Goal: Task Accomplishment & Management: Use online tool/utility

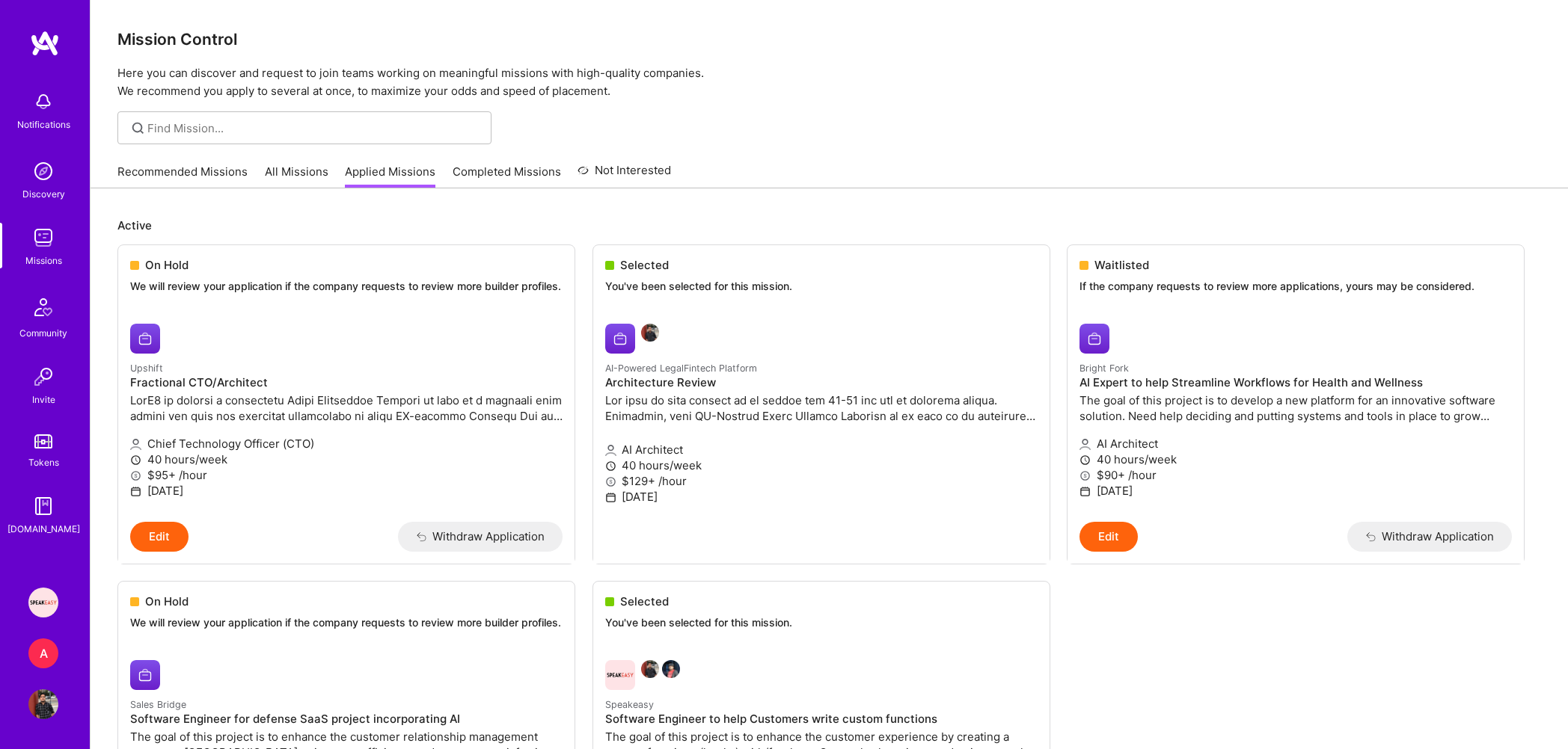
scroll to position [556, 0]
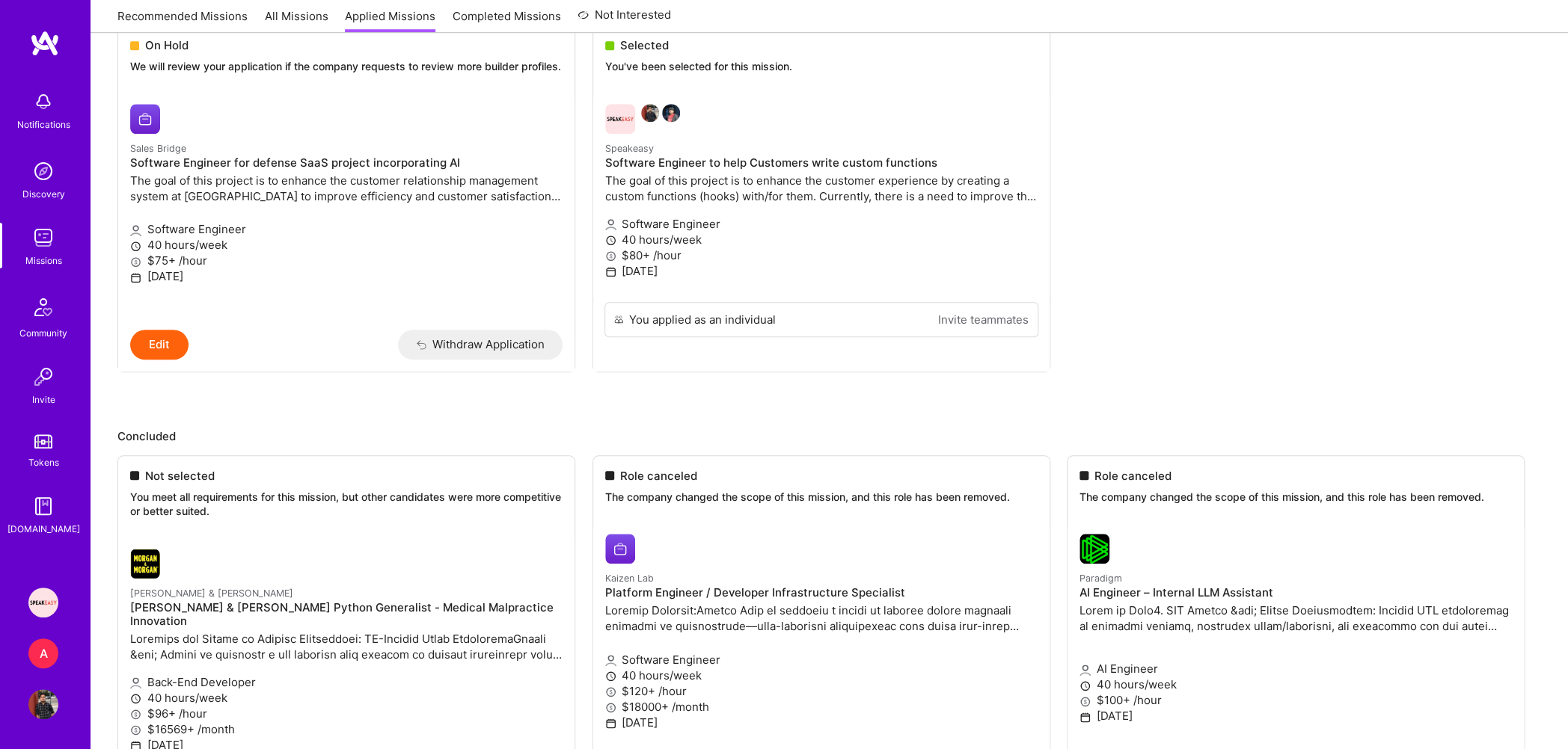
click at [61, 262] on div "Missions" at bounding box center [43, 260] width 37 height 15
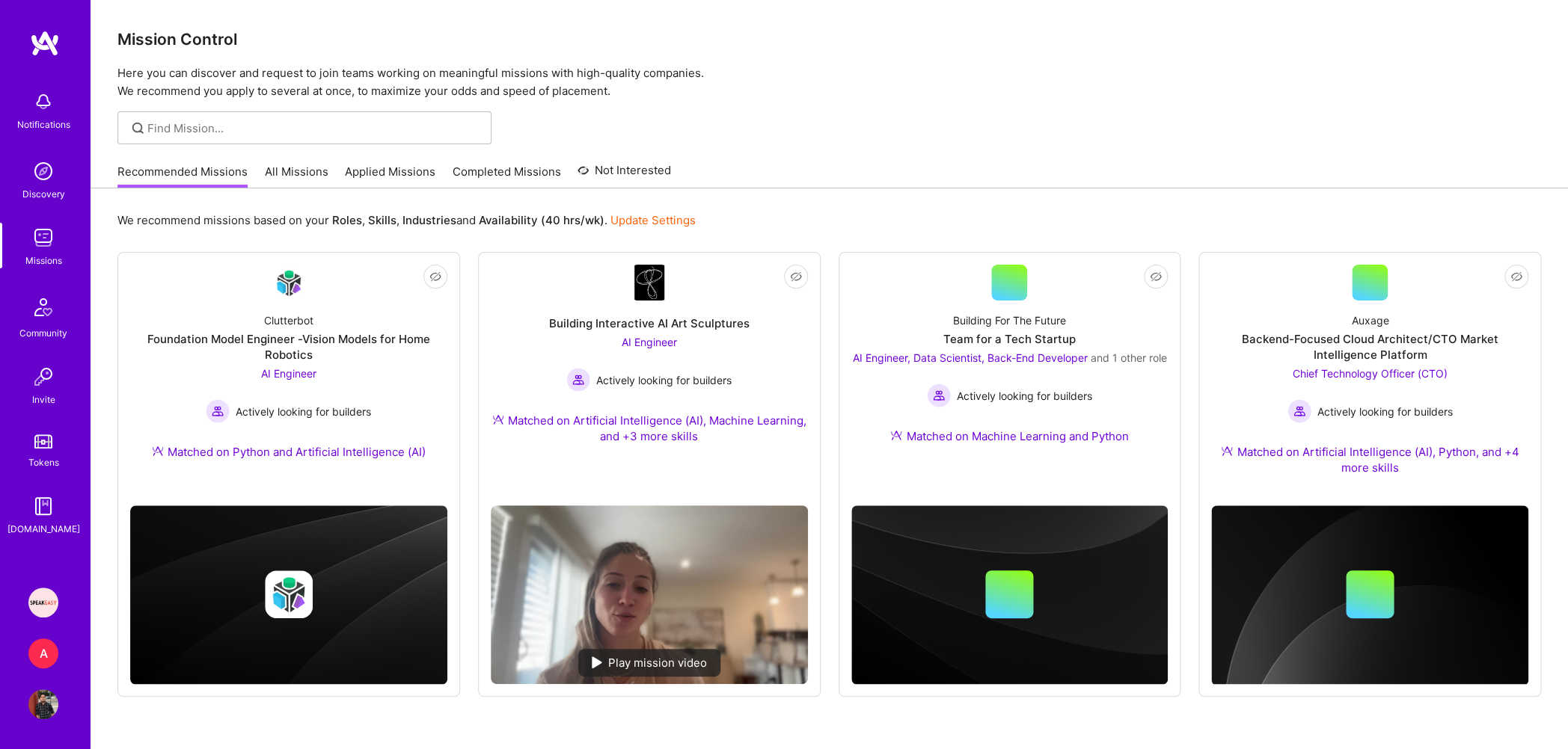
click at [367, 175] on link "Applied Missions" at bounding box center [391, 176] width 91 height 25
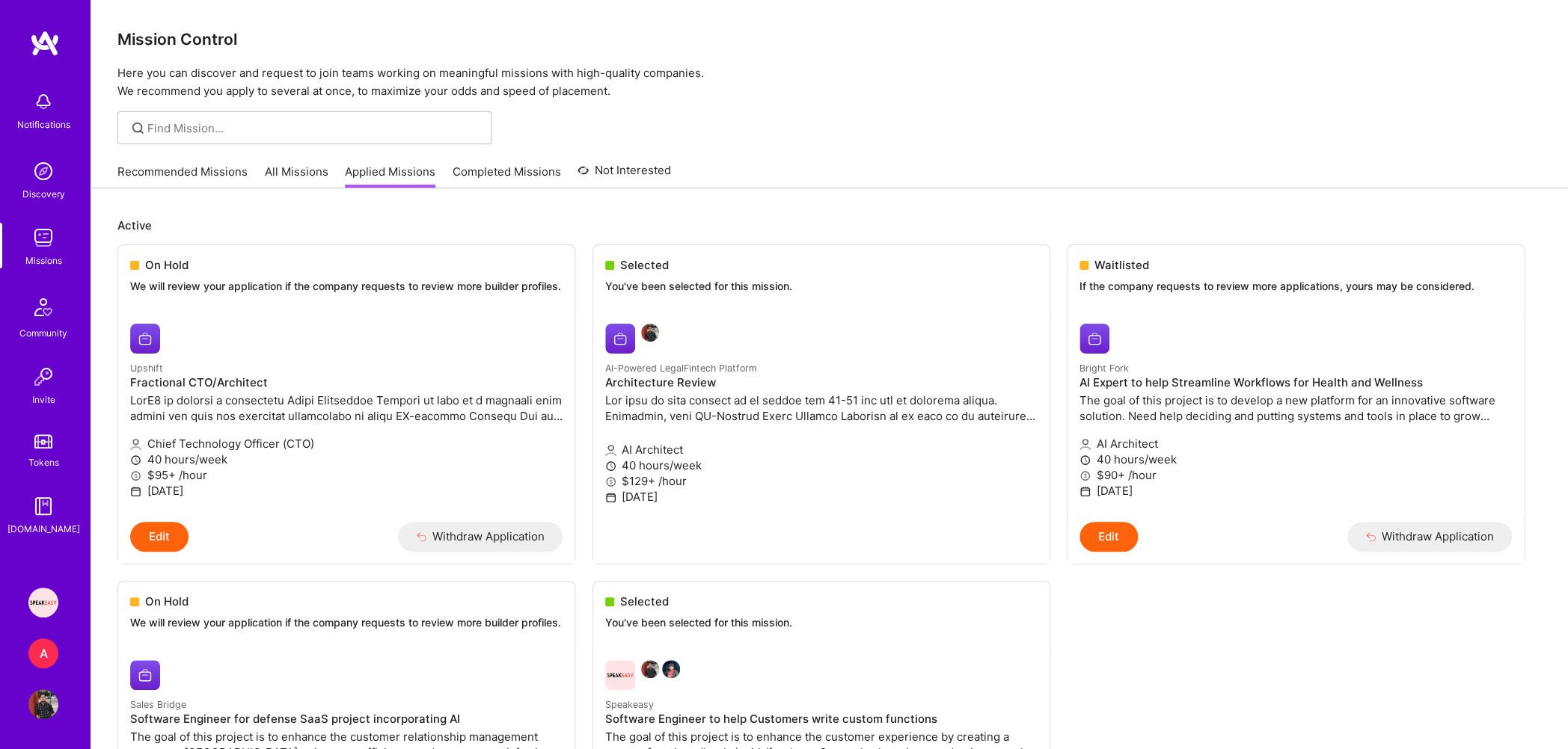
click at [213, 172] on link "Recommended Missions" at bounding box center [182, 176] width 130 height 25
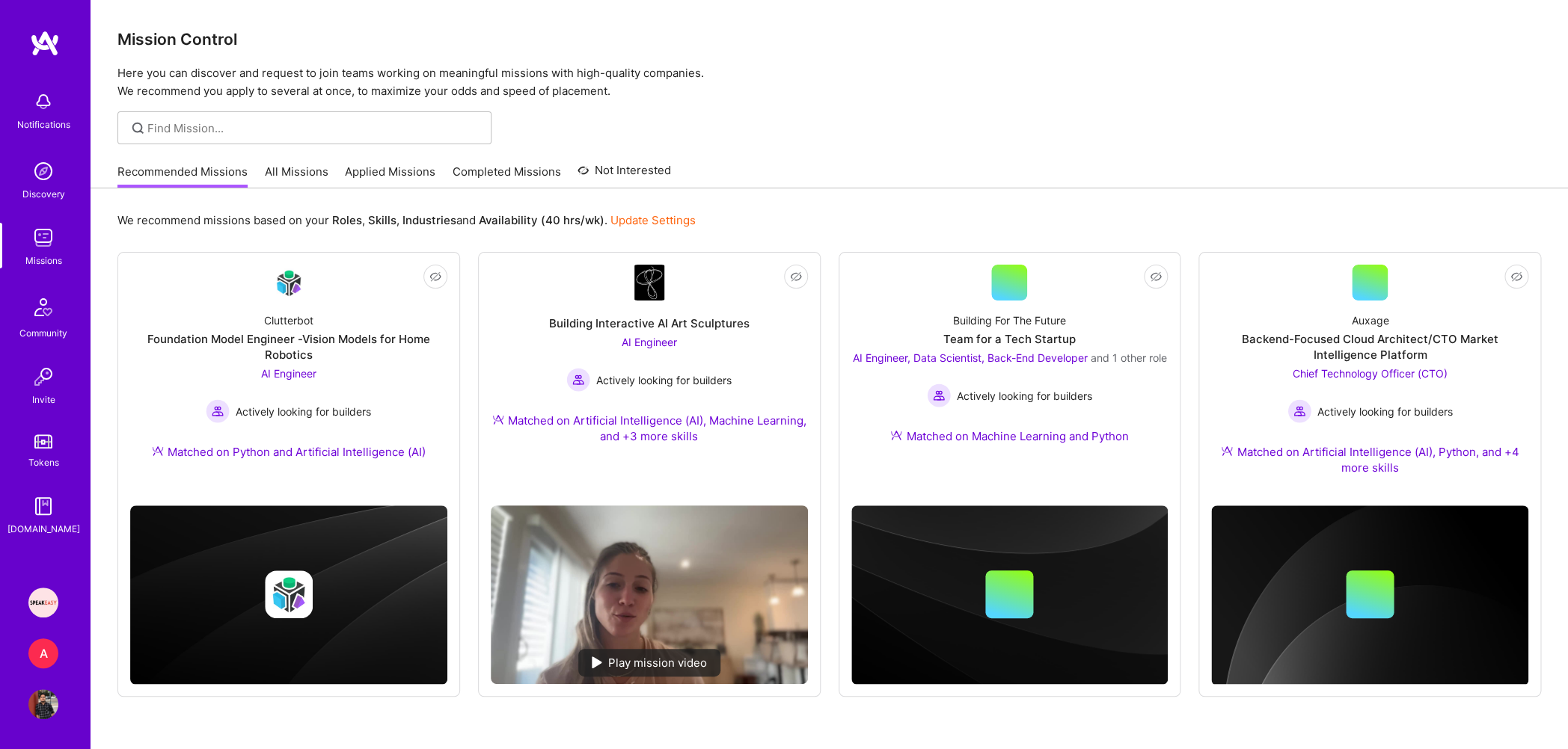
click at [51, 603] on img at bounding box center [42, 602] width 30 height 30
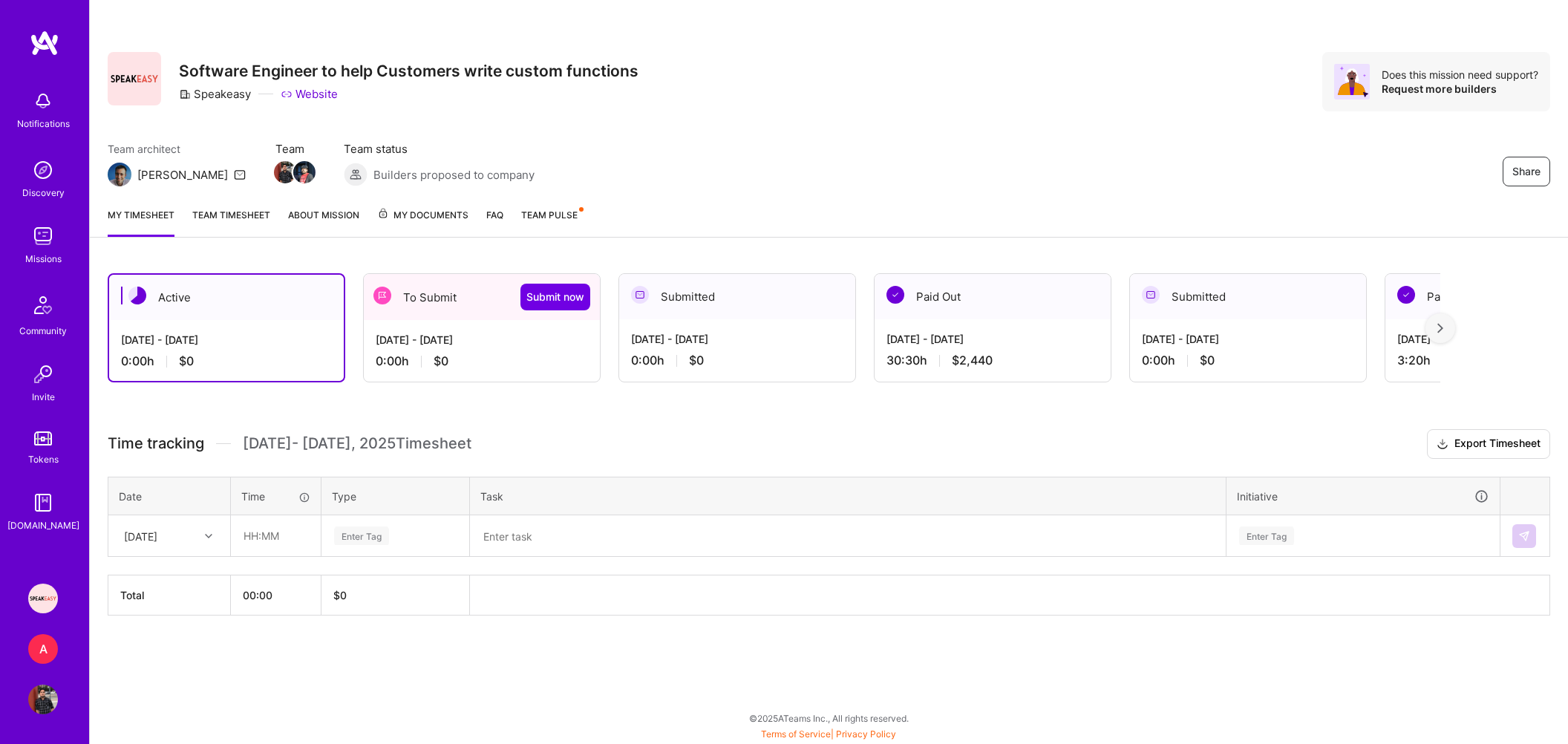
click at [56, 652] on div "A" at bounding box center [42, 649] width 30 height 30
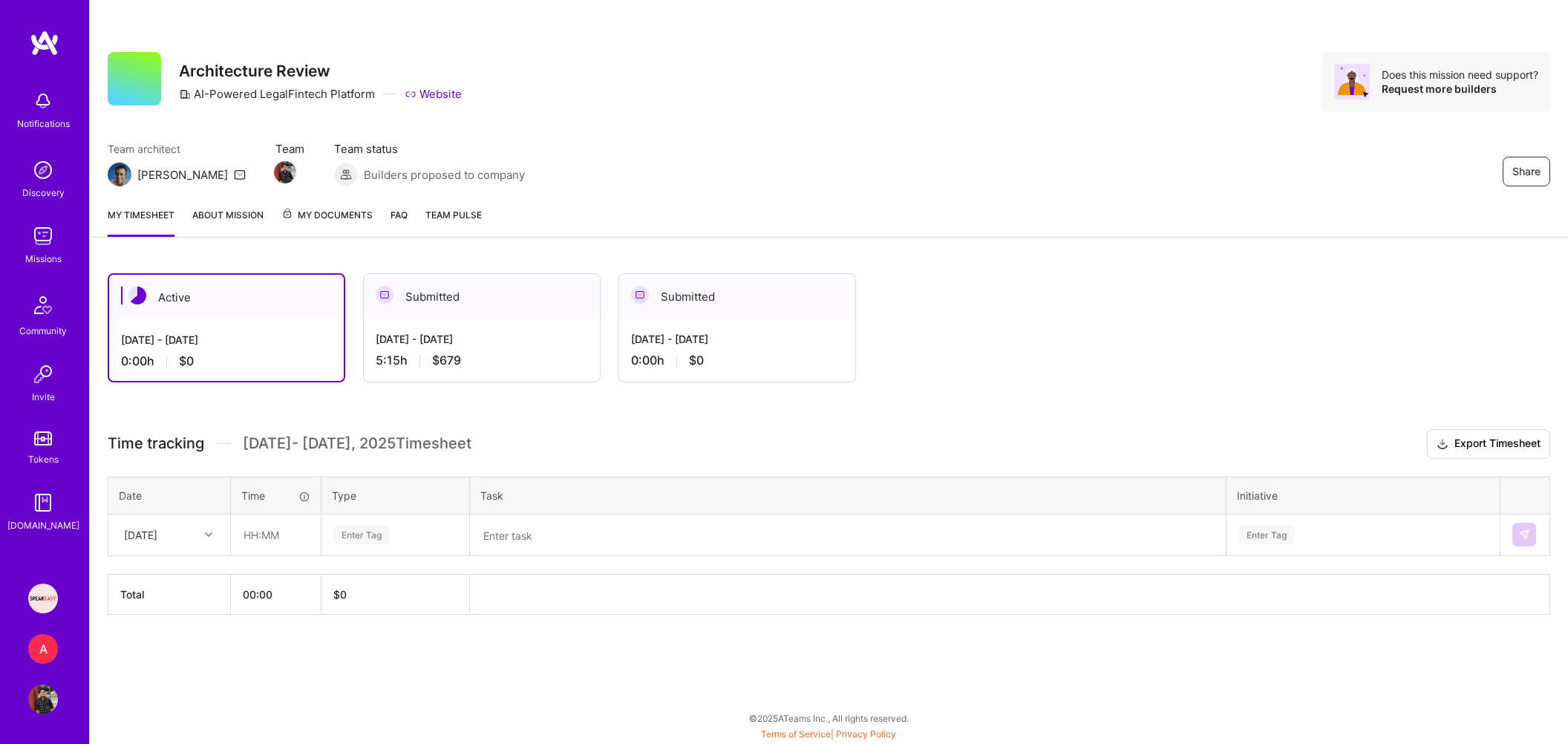
click at [179, 442] on span "Time tracking" at bounding box center [155, 443] width 97 height 18
click at [282, 442] on span "[DATE] - [DATE] Timesheet" at bounding box center [357, 443] width 229 height 18
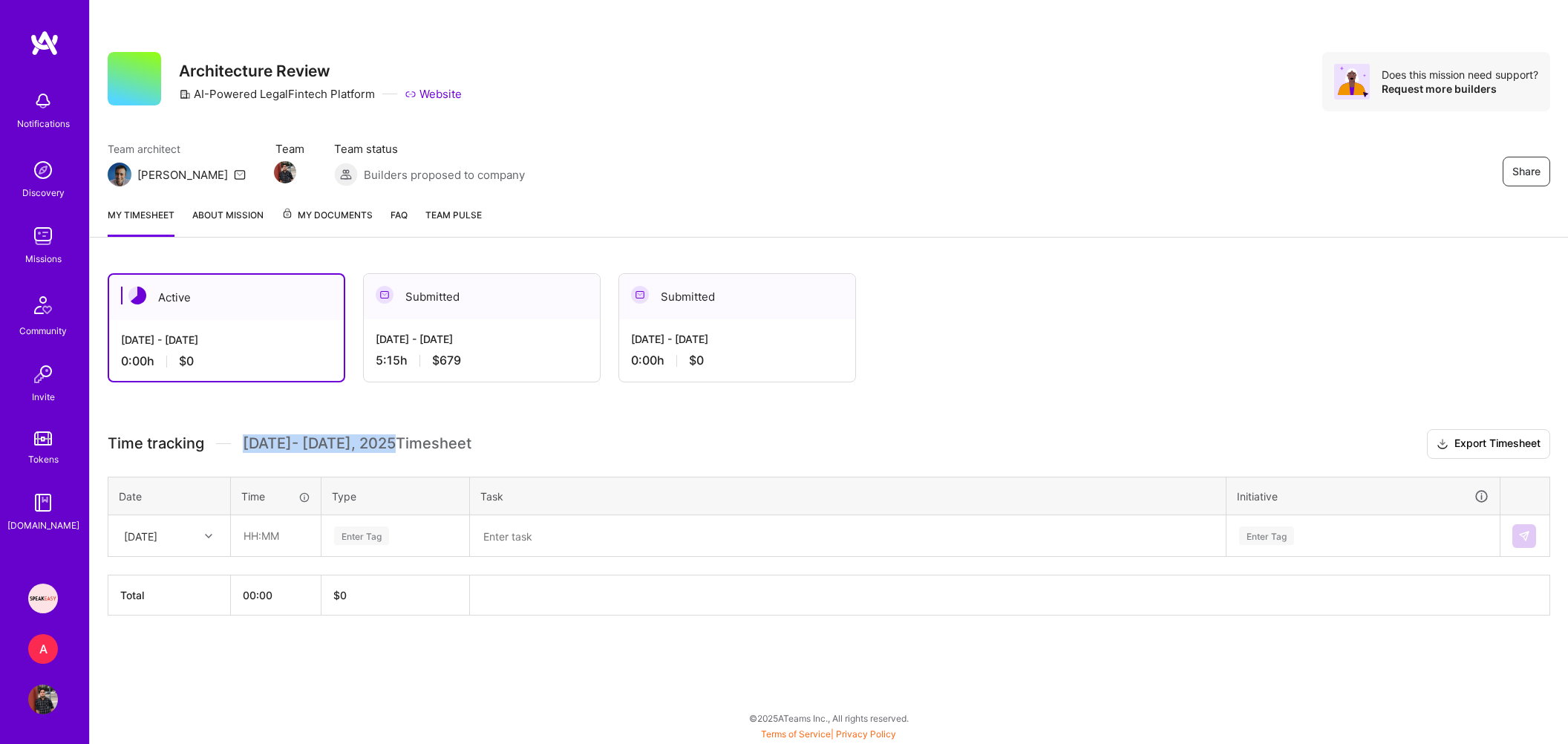
click at [282, 442] on span "[DATE] - [DATE] Timesheet" at bounding box center [357, 443] width 229 height 18
click at [382, 442] on span "[DATE] - [DATE] Timesheet" at bounding box center [357, 443] width 229 height 18
click at [406, 443] on span "[DATE] - [DATE] Timesheet" at bounding box center [357, 443] width 229 height 18
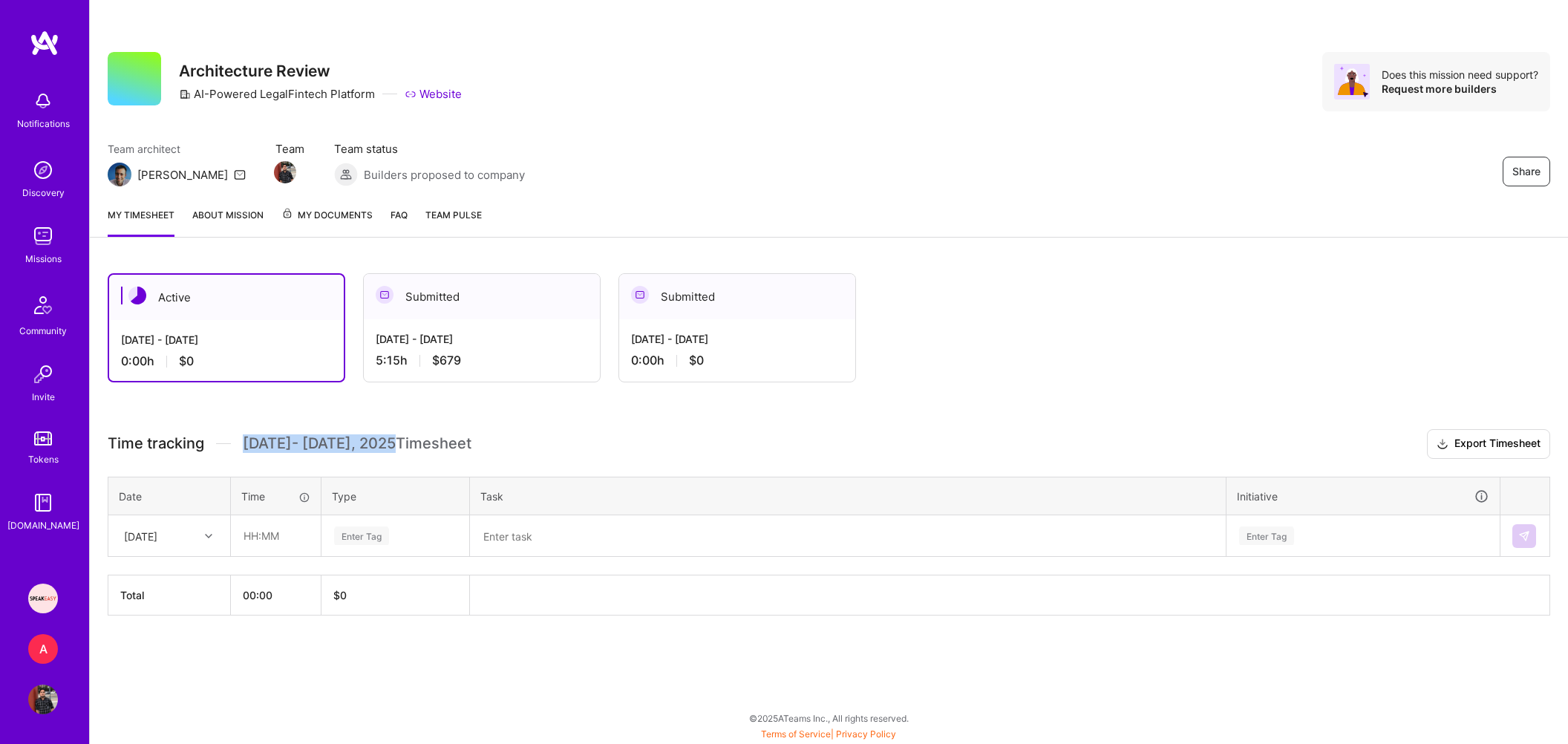
click at [406, 443] on span "[DATE] - [DATE] Timesheet" at bounding box center [357, 443] width 229 height 18
click at [444, 443] on span "[DATE] - [DATE] Timesheet" at bounding box center [357, 443] width 229 height 18
drag, startPoint x: 471, startPoint y: 443, endPoint x: 107, endPoint y: 439, distance: 364.0
click at [107, 439] on div "Active [DATE] - [DATE] 0:00 h $0 Submitted [DATE] - [DATE] 5:15 h $679 Submitte…" at bounding box center [829, 472] width 1479 height 433
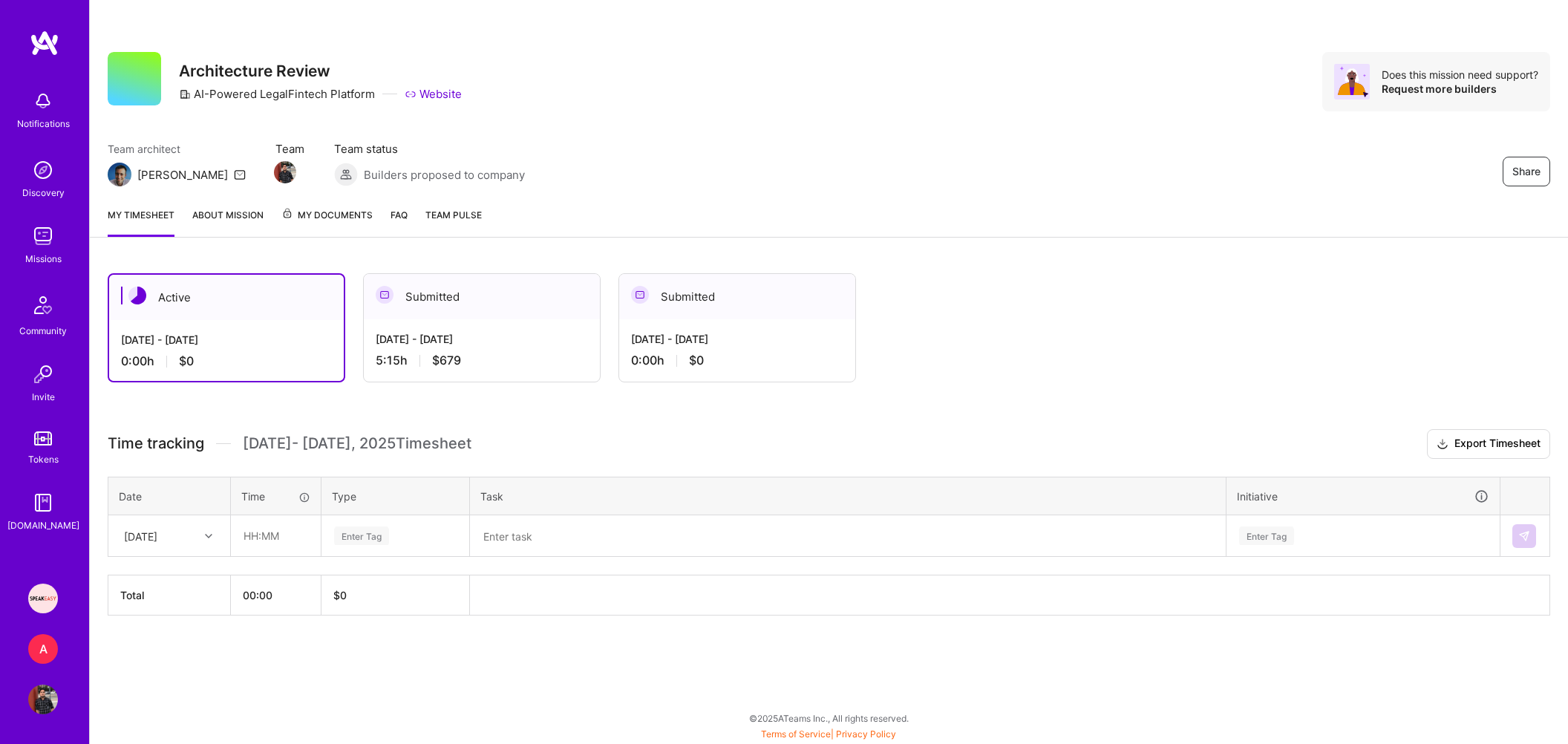
click at [106, 440] on div "Active [DATE] - [DATE] 0:00 h $0 Submitted [DATE] - [DATE] 5:15 h $679 Submitte…" at bounding box center [829, 472] width 1479 height 433
click at [275, 444] on span "[DATE] - [DATE] Timesheet" at bounding box center [357, 443] width 229 height 18
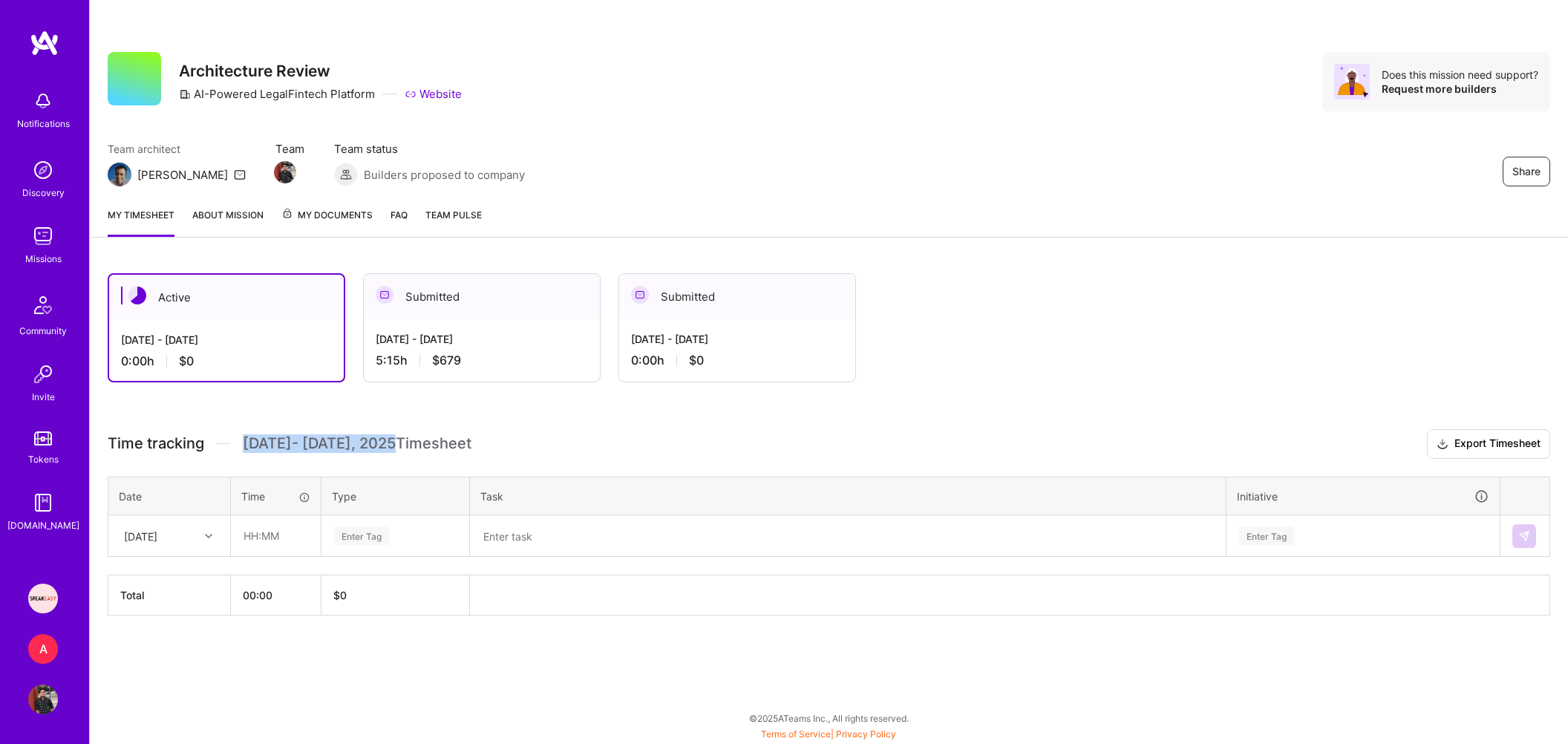
click at [275, 444] on span "[DATE] - [DATE] Timesheet" at bounding box center [357, 443] width 229 height 18
click at [367, 444] on span "[DATE] - [DATE] Timesheet" at bounding box center [357, 443] width 229 height 18
click at [479, 446] on h3 "Time tracking [DATE] - [DATE] Timesheet Export Timesheet" at bounding box center [828, 443] width 1443 height 30
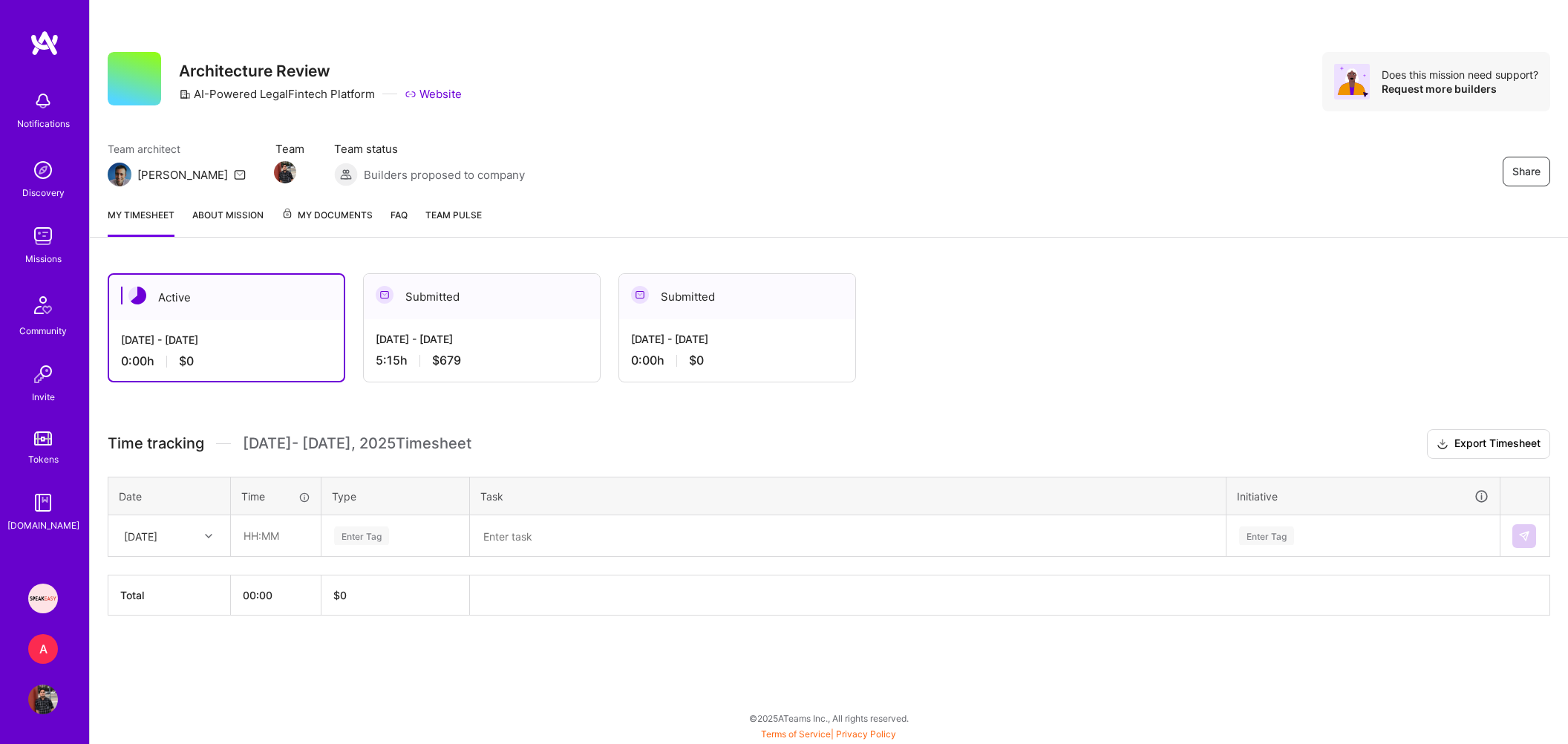
click at [479, 446] on h3 "Time tracking [DATE] - [DATE] Timesheet Export Timesheet" at bounding box center [828, 443] width 1443 height 30
click at [205, 442] on div "Time tracking [DATE] - [DATE] Timesheet" at bounding box center [289, 443] width 364 height 18
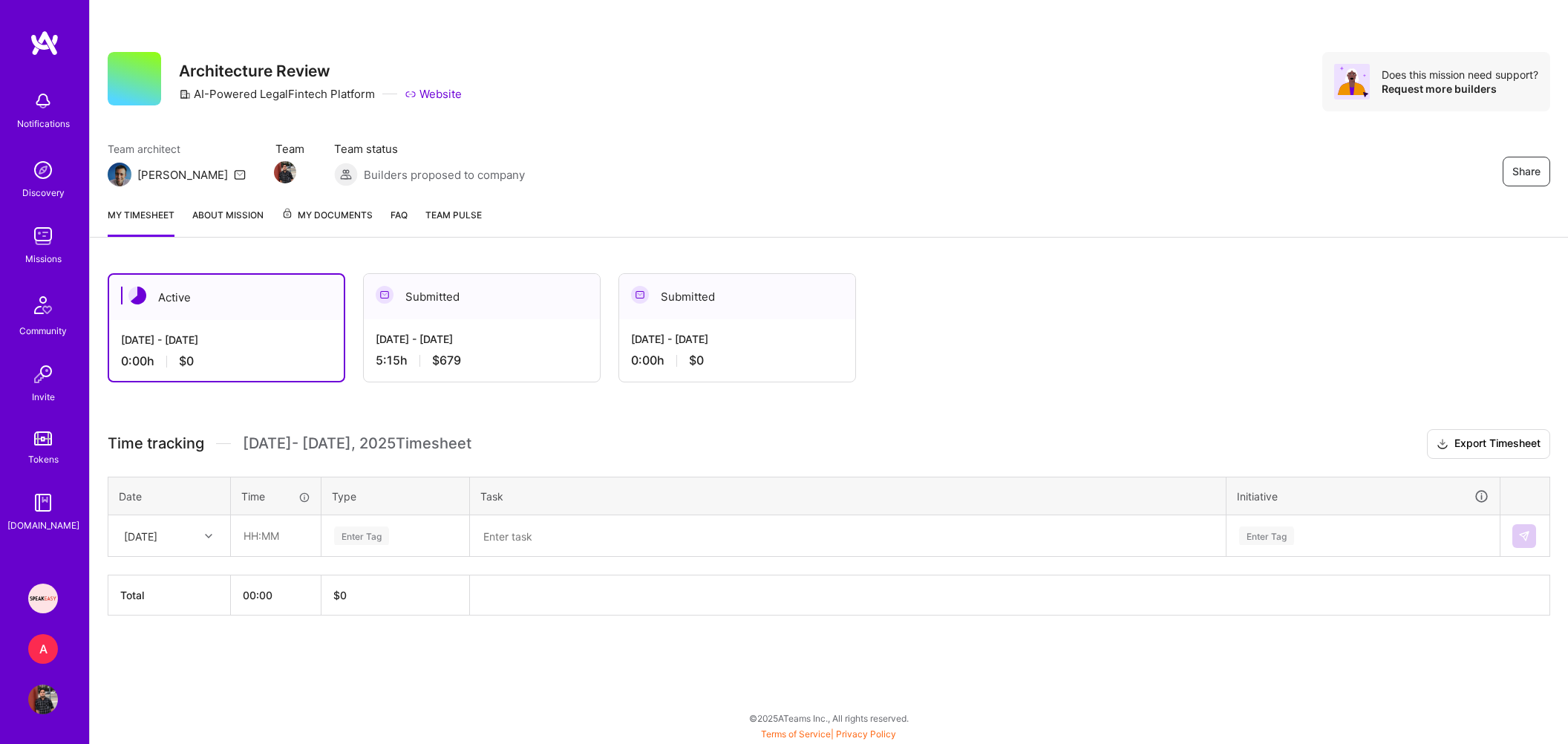
click at [167, 444] on span "Time tracking" at bounding box center [155, 443] width 97 height 18
click at [320, 444] on span "[DATE] - [DATE] Timesheet" at bounding box center [357, 443] width 229 height 18
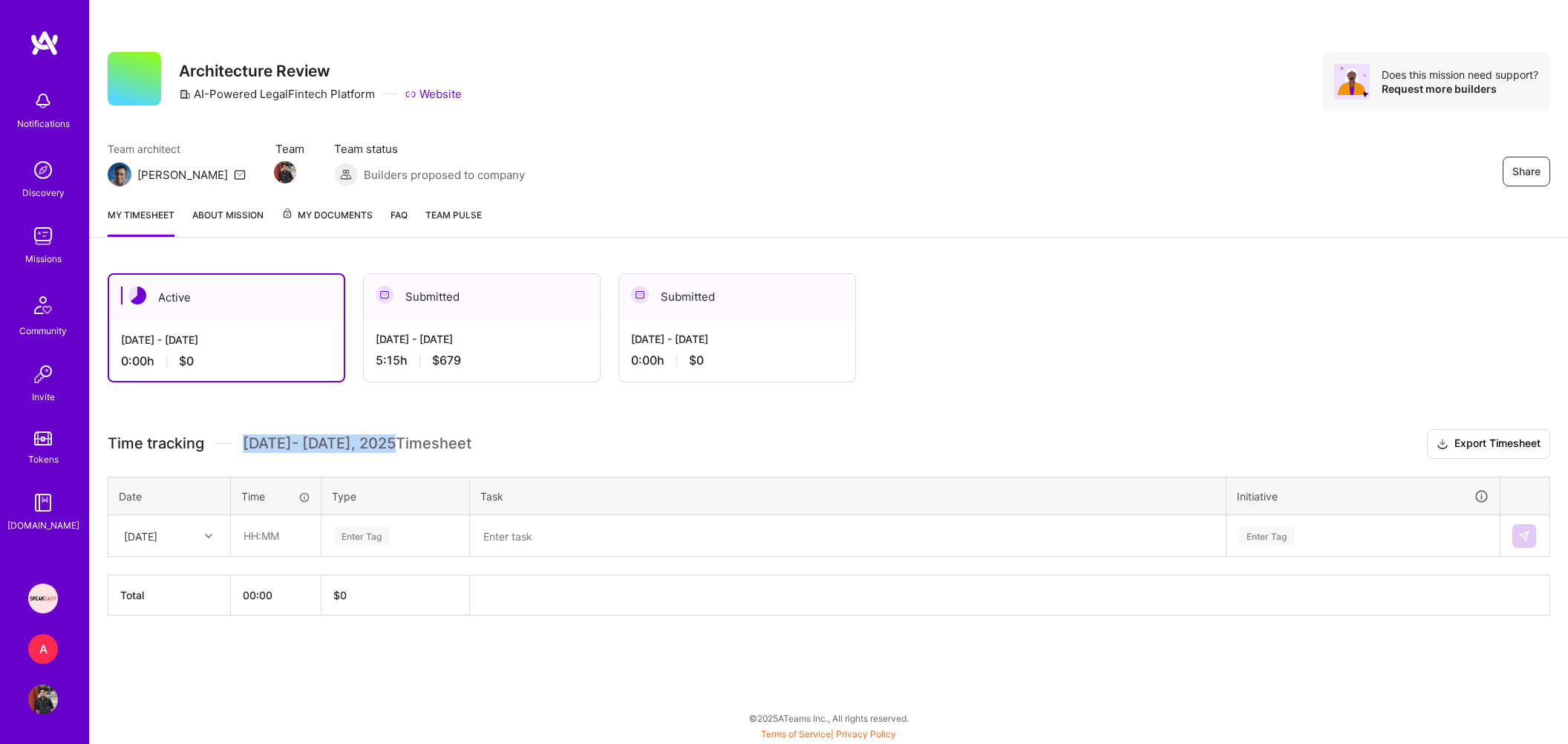
click at [320, 444] on span "[DATE] - [DATE] Timesheet" at bounding box center [357, 443] width 229 height 18
click at [395, 445] on span "[DATE] - [DATE] Timesheet" at bounding box center [357, 443] width 229 height 18
click at [446, 440] on span "[DATE] - [DATE] Timesheet" at bounding box center [357, 443] width 229 height 18
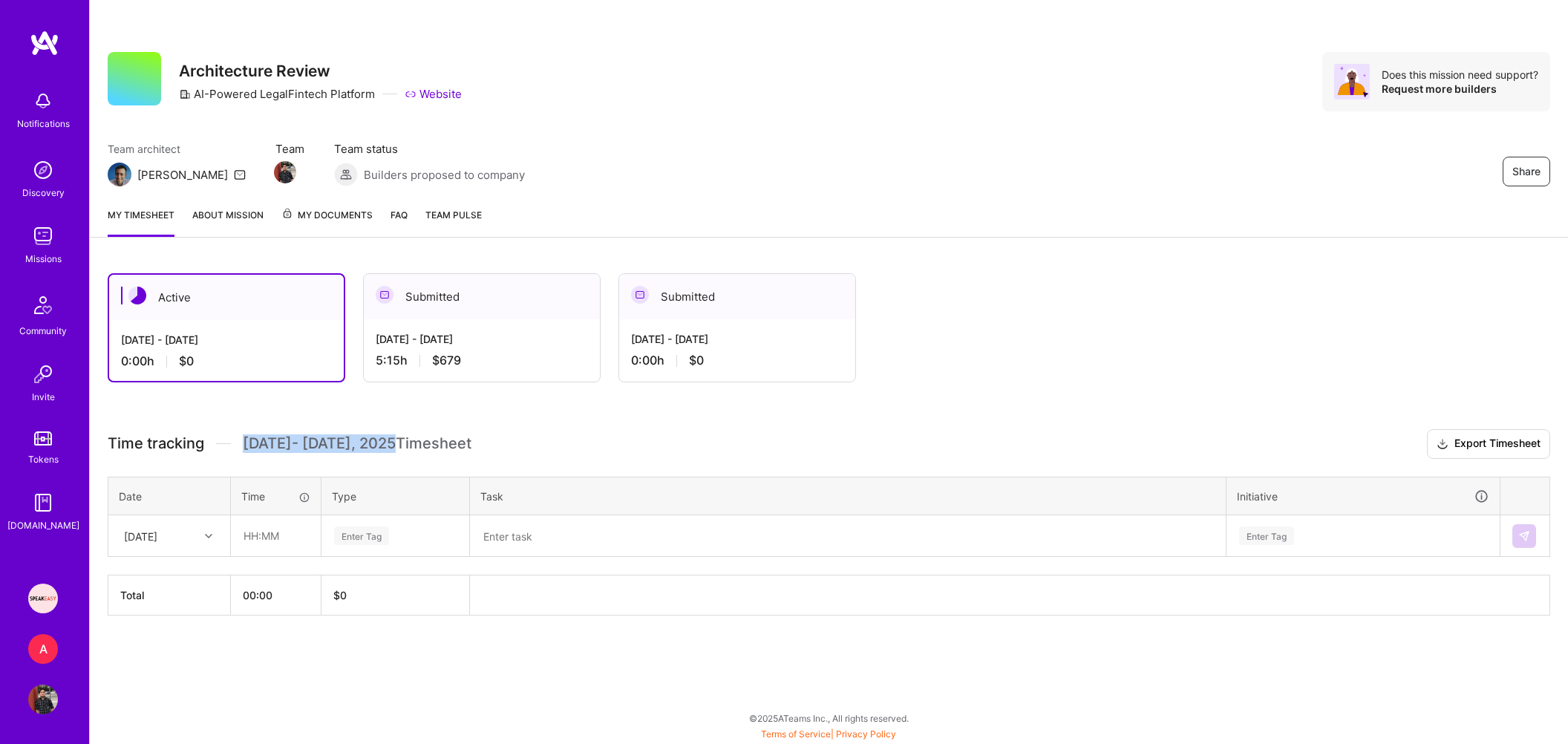
drag, startPoint x: 465, startPoint y: 444, endPoint x: 104, endPoint y: 443, distance: 361.0
click at [104, 443] on div "Active [DATE] - [DATE] 0:00 h $0 Submitted [DATE] - [DATE] 5:15 h $679 Submitte…" at bounding box center [829, 472] width 1479 height 433
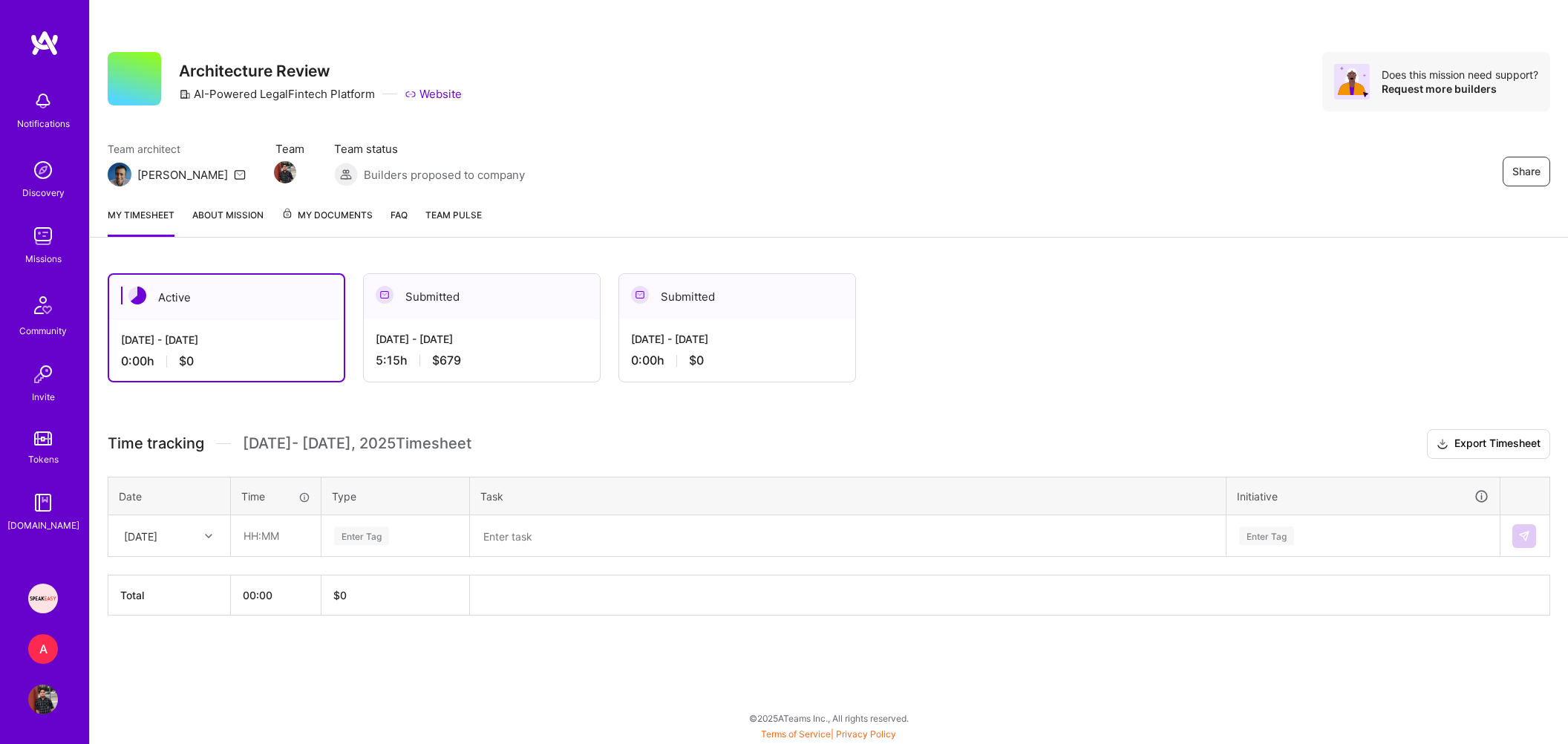
click at [244, 443] on span "[DATE] - [DATE] Timesheet" at bounding box center [357, 443] width 229 height 18
click at [367, 447] on span "[DATE] - [DATE] Timesheet" at bounding box center [357, 443] width 229 height 18
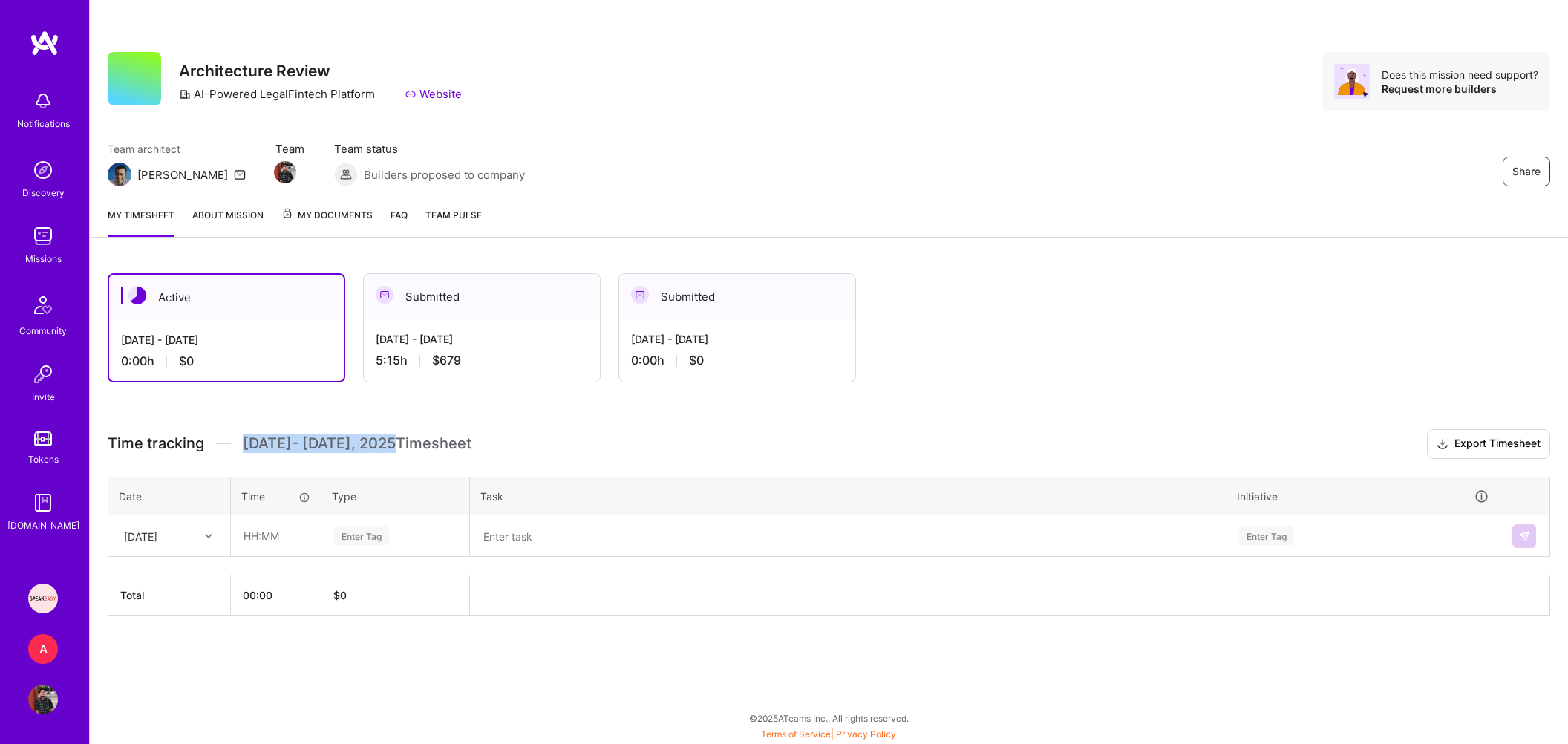
click at [367, 447] on span "[DATE] - [DATE] Timesheet" at bounding box center [357, 443] width 229 height 18
click at [443, 447] on span "[DATE] - [DATE] Timesheet" at bounding box center [357, 443] width 229 height 18
click at [188, 442] on span "Time tracking" at bounding box center [155, 443] width 97 height 18
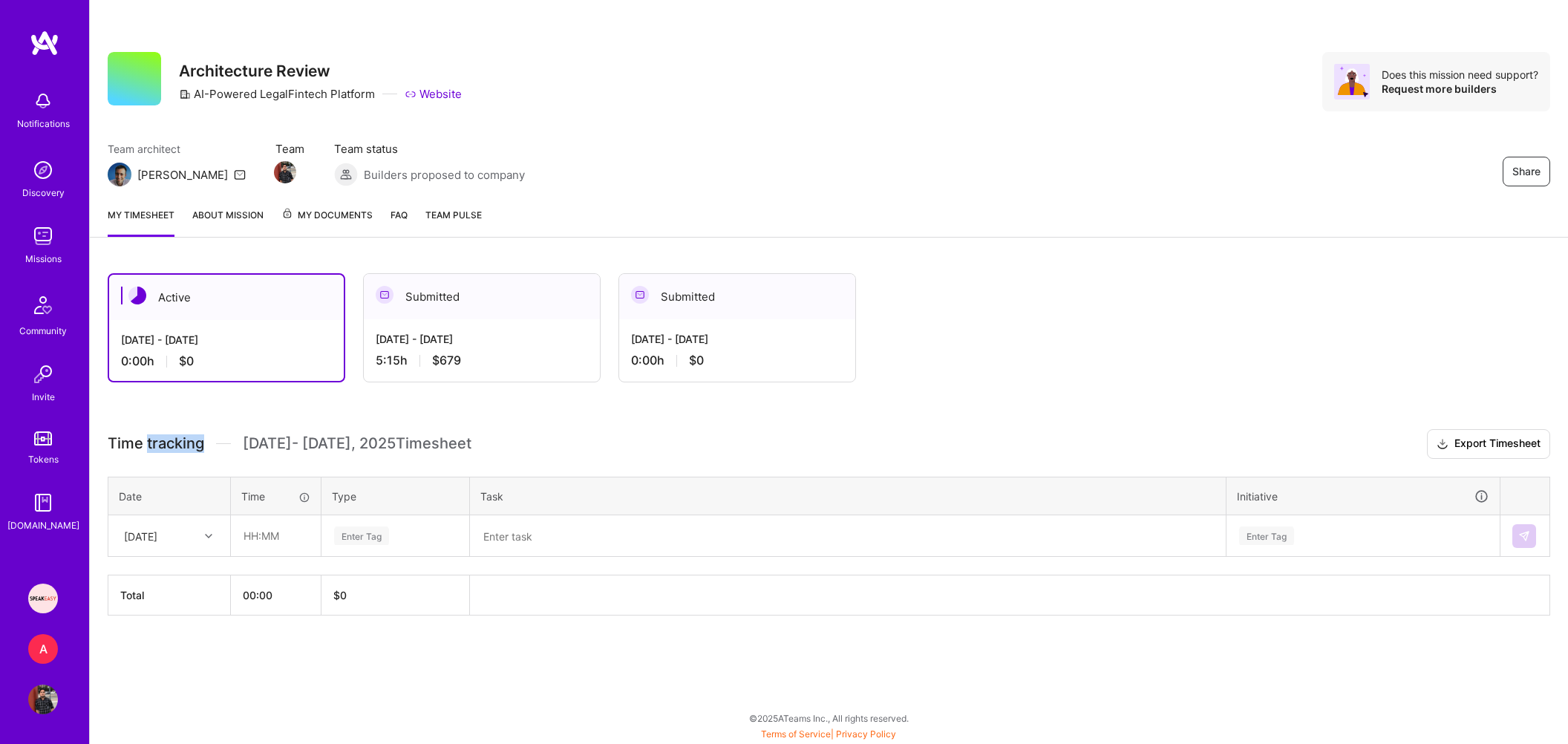
click at [188, 442] on span "Time tracking" at bounding box center [155, 443] width 97 height 18
click at [316, 445] on span "[DATE] - [DATE] Timesheet" at bounding box center [357, 443] width 229 height 18
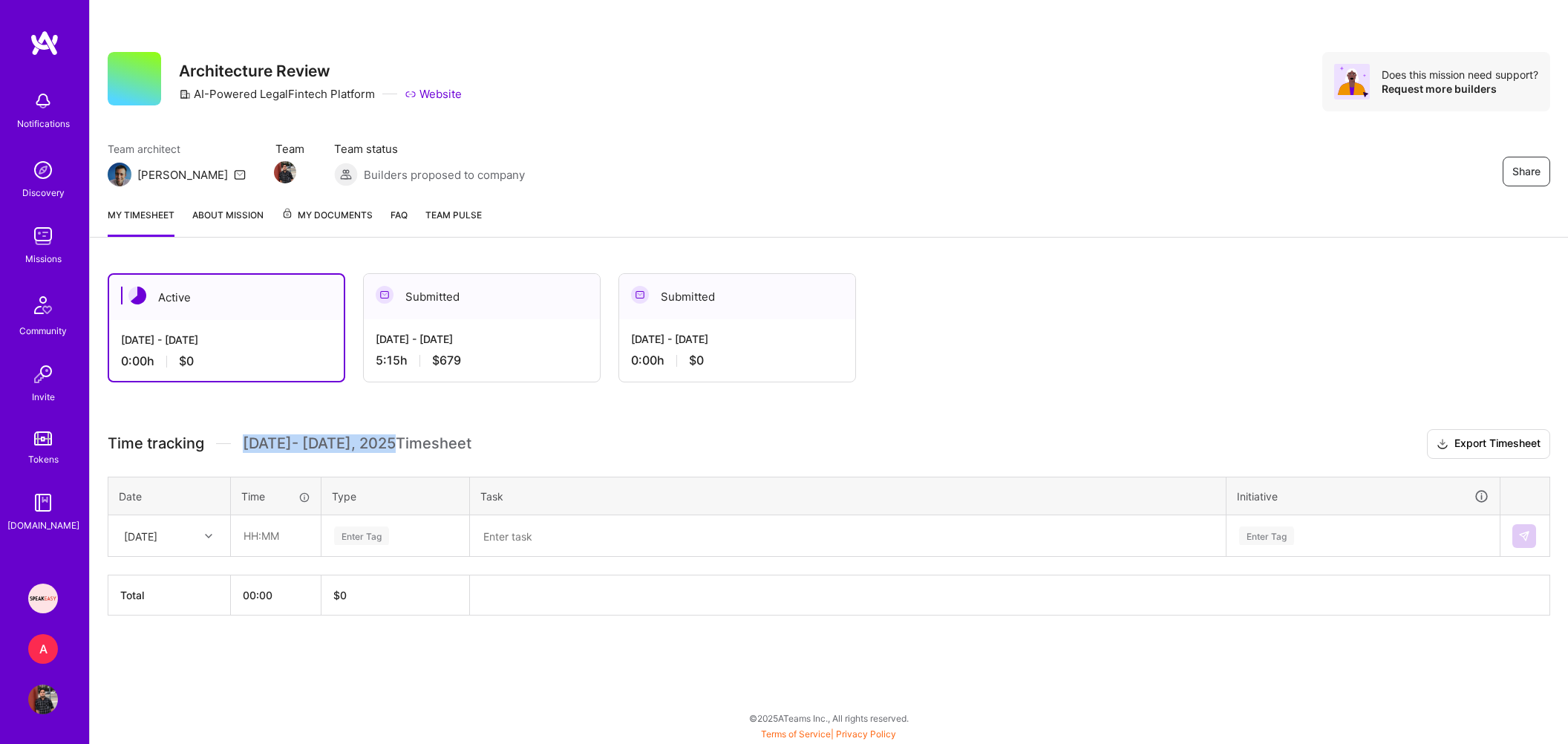
click at [402, 445] on span "[DATE] - [DATE] Timesheet" at bounding box center [357, 443] width 229 height 18
click at [284, 449] on span "[DATE] - [DATE] Timesheet" at bounding box center [357, 443] width 229 height 18
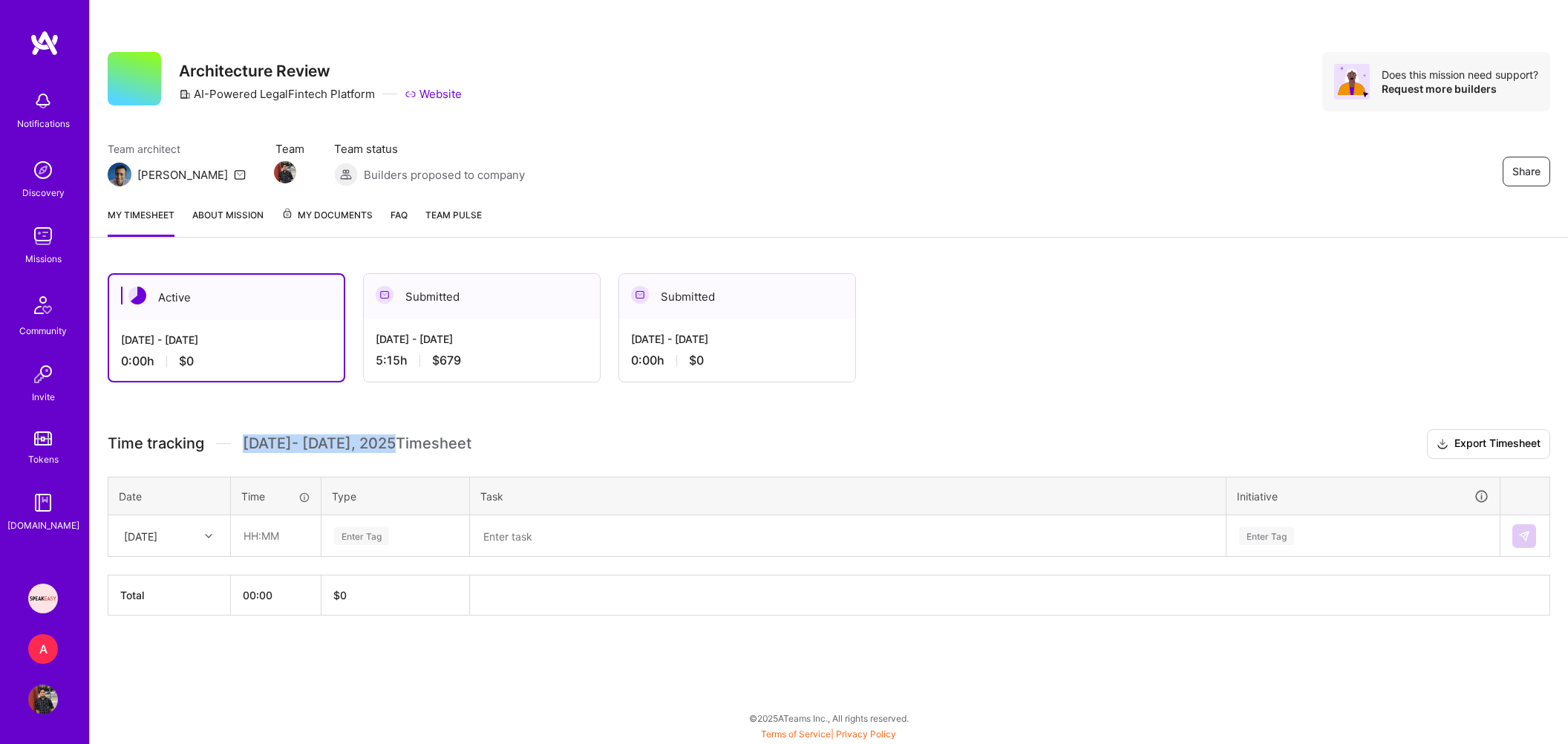
click at [284, 449] on span "[DATE] - [DATE] Timesheet" at bounding box center [357, 443] width 229 height 18
click at [145, 442] on span "Time tracking" at bounding box center [155, 443] width 97 height 18
click at [227, 445] on div "Time tracking [DATE] - [DATE] Timesheet" at bounding box center [289, 443] width 364 height 18
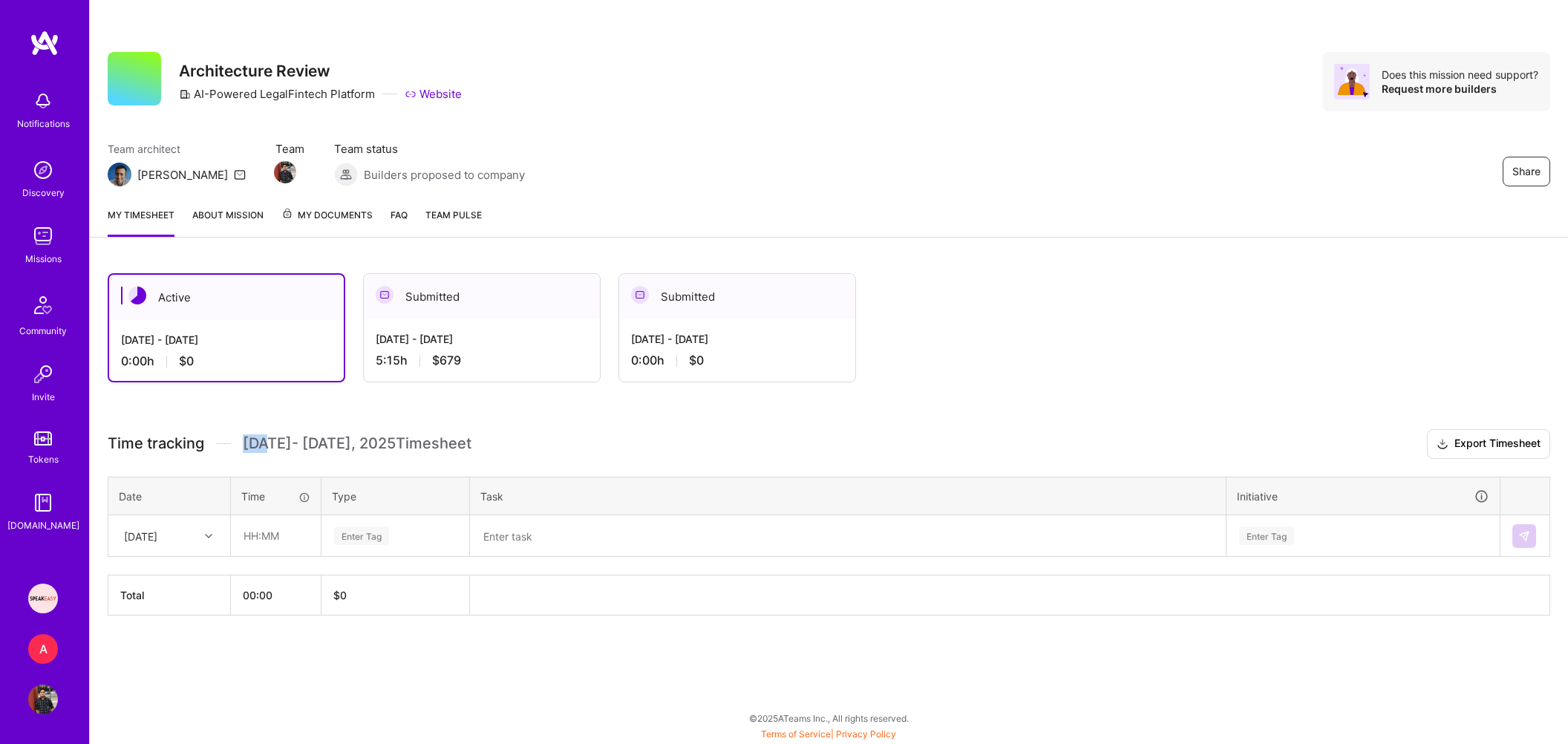
click at [227, 445] on div "Time tracking [DATE] - [DATE] Timesheet" at bounding box center [289, 443] width 364 height 18
click at [308, 449] on span "[DATE] - [DATE] Timesheet" at bounding box center [357, 443] width 229 height 18
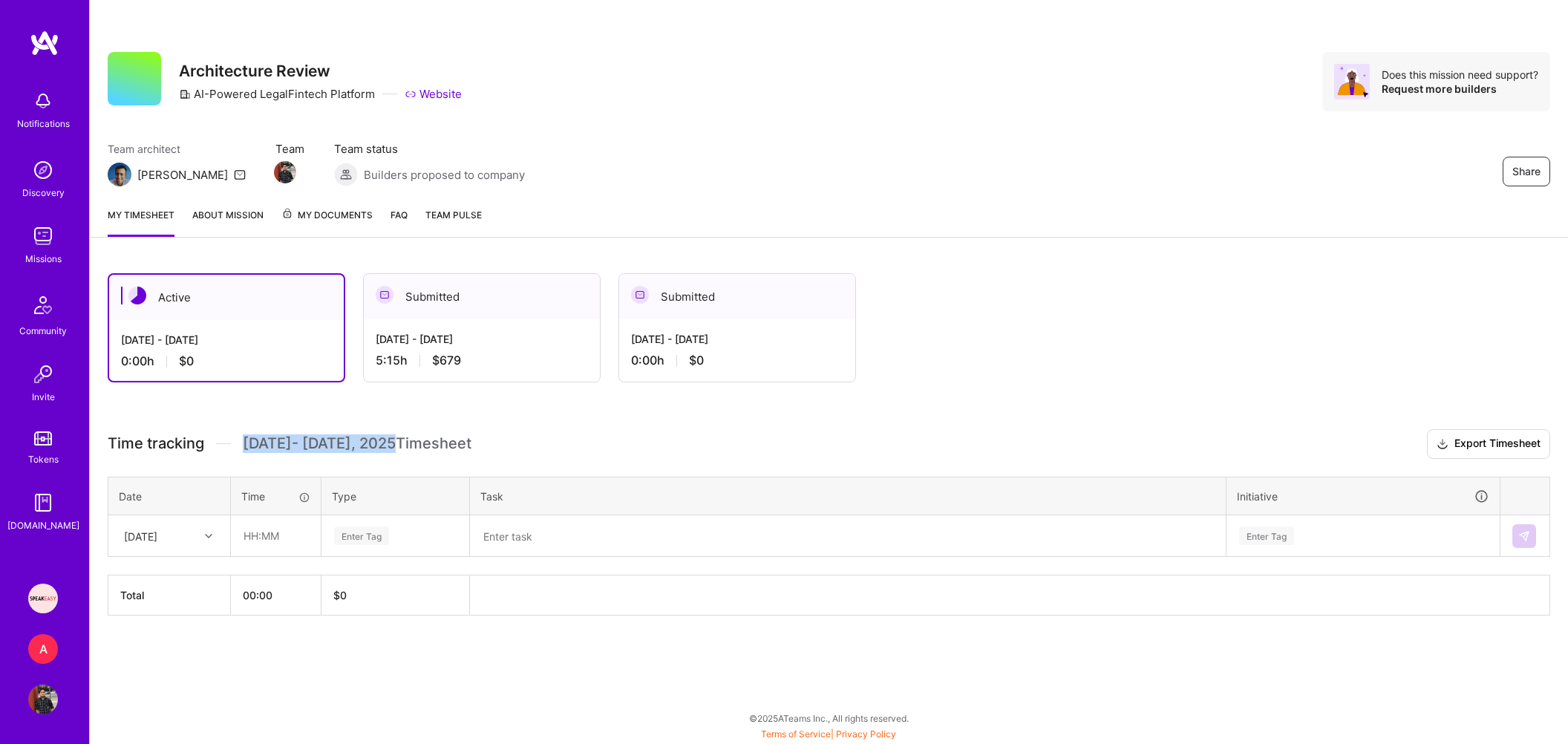
click at [450, 449] on span "[DATE] - [DATE] Timesheet" at bounding box center [357, 443] width 229 height 18
click at [149, 449] on span "Time tracking" at bounding box center [155, 443] width 97 height 18
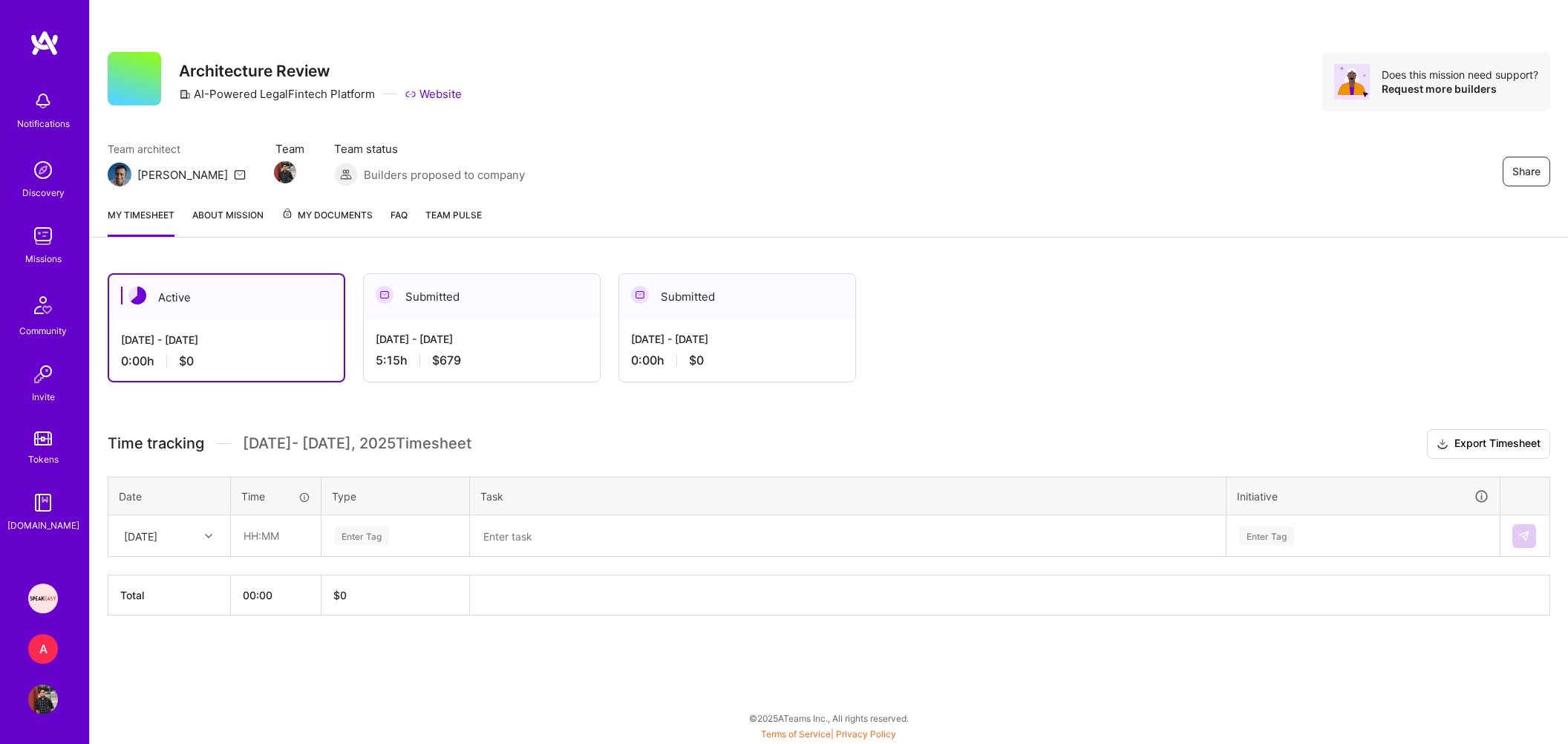
click at [149, 449] on span "Time tracking" at bounding box center [155, 443] width 97 height 18
click at [329, 443] on span "[DATE] - [DATE] Timesheet" at bounding box center [357, 443] width 229 height 18
click at [431, 452] on span "[DATE] - [DATE] Timesheet" at bounding box center [357, 443] width 229 height 18
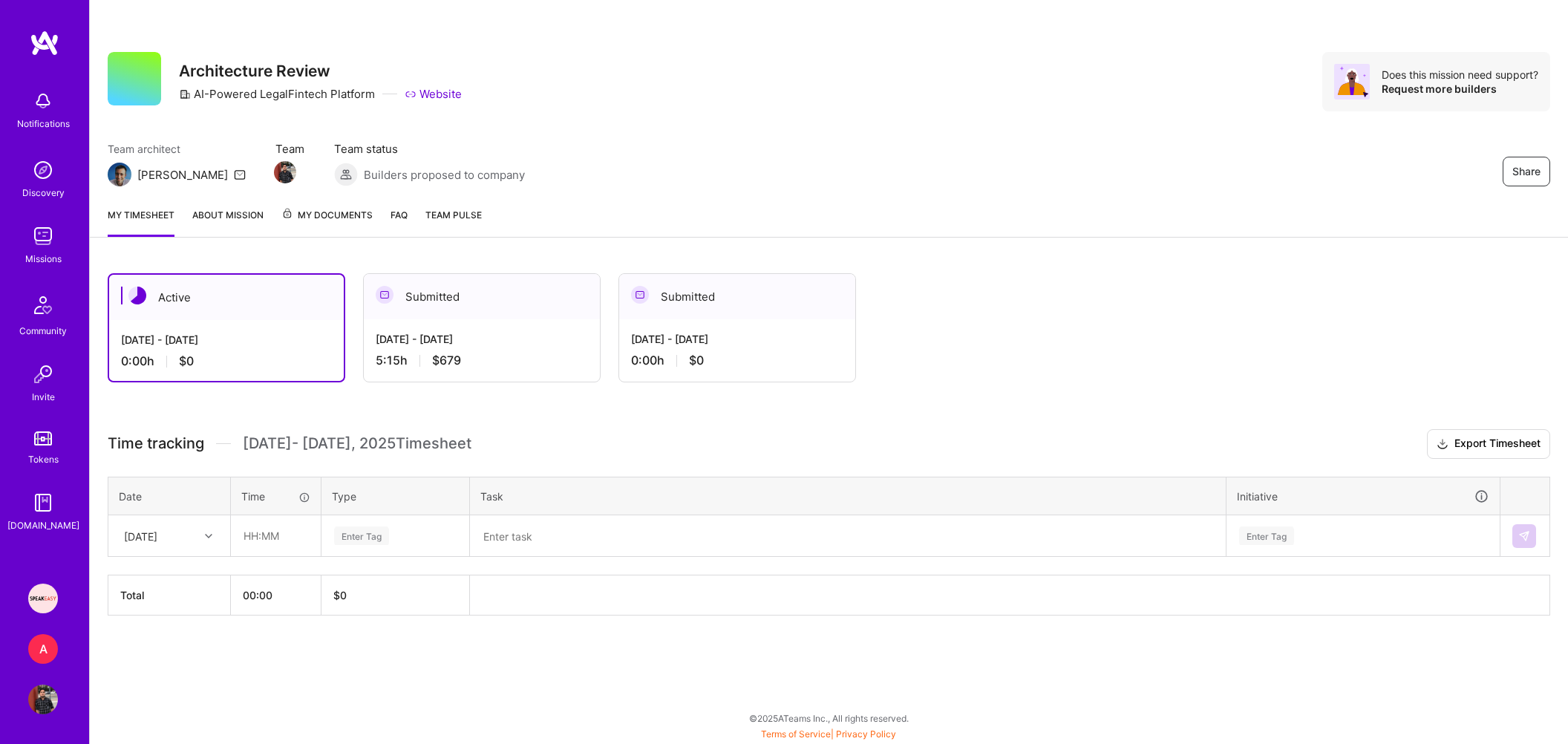
click at [433, 444] on span "[DATE] - [DATE] Timesheet" at bounding box center [357, 443] width 229 height 18
click at [170, 451] on span "Time tracking" at bounding box center [155, 443] width 97 height 18
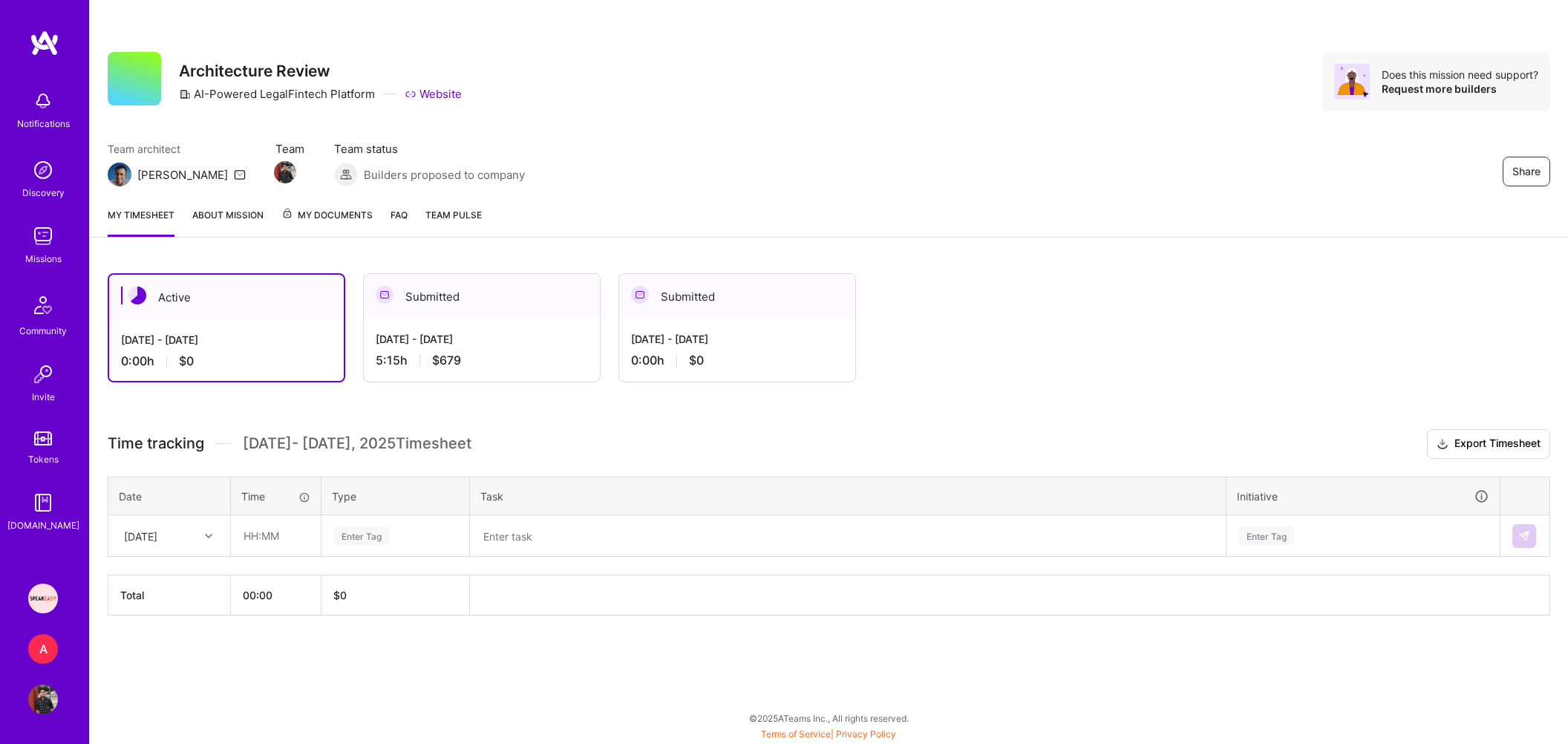
click at [170, 451] on span "Time tracking" at bounding box center [155, 443] width 97 height 18
click at [289, 447] on span "[DATE] - [DATE] Timesheet" at bounding box center [357, 443] width 229 height 18
click at [401, 443] on span "[DATE] - [DATE] Timesheet" at bounding box center [357, 443] width 229 height 18
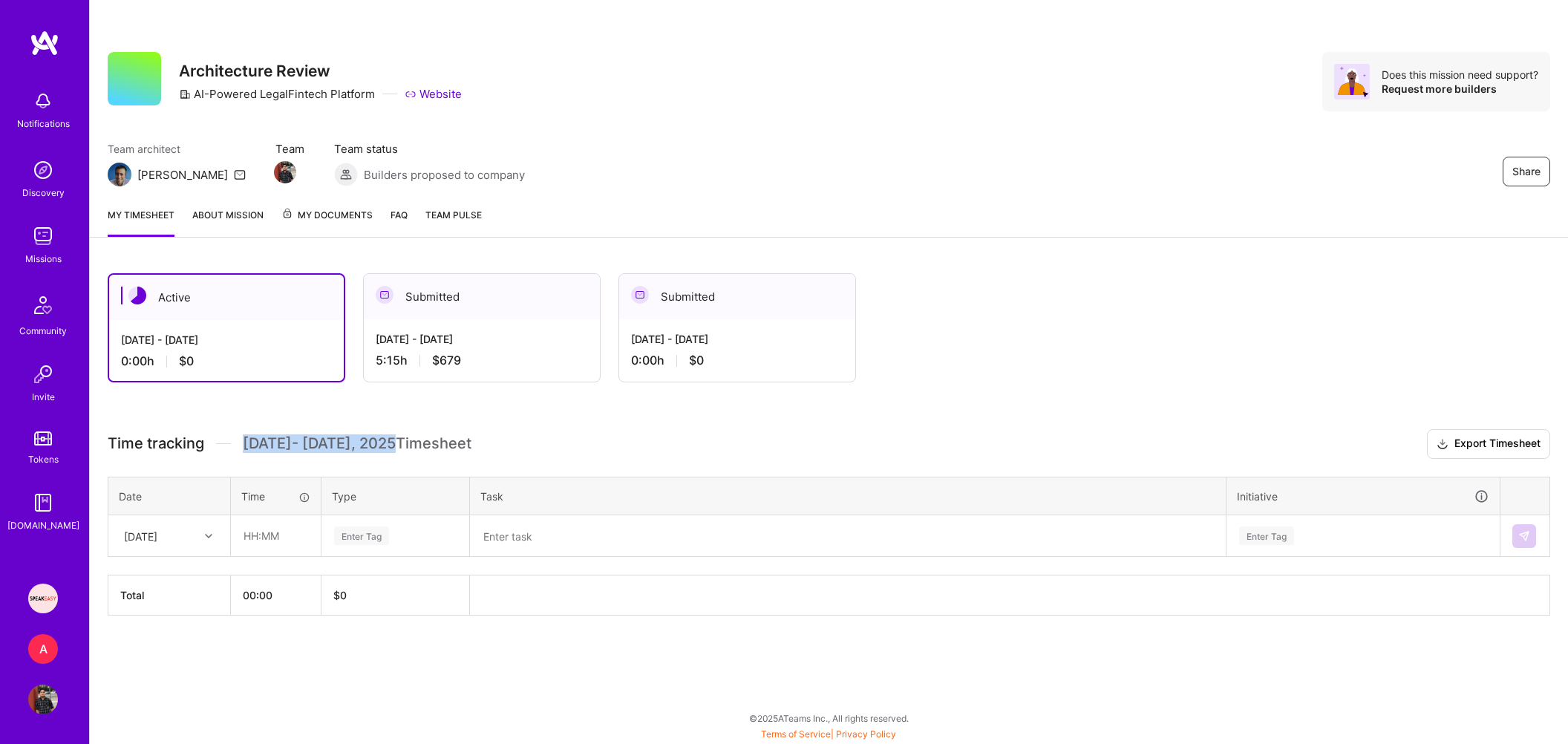
click at [401, 443] on span "[DATE] - [DATE] Timesheet" at bounding box center [357, 443] width 229 height 18
click at [459, 445] on span "[DATE] - [DATE] Timesheet" at bounding box center [357, 443] width 229 height 18
click at [163, 438] on span "Time tracking" at bounding box center [155, 443] width 97 height 18
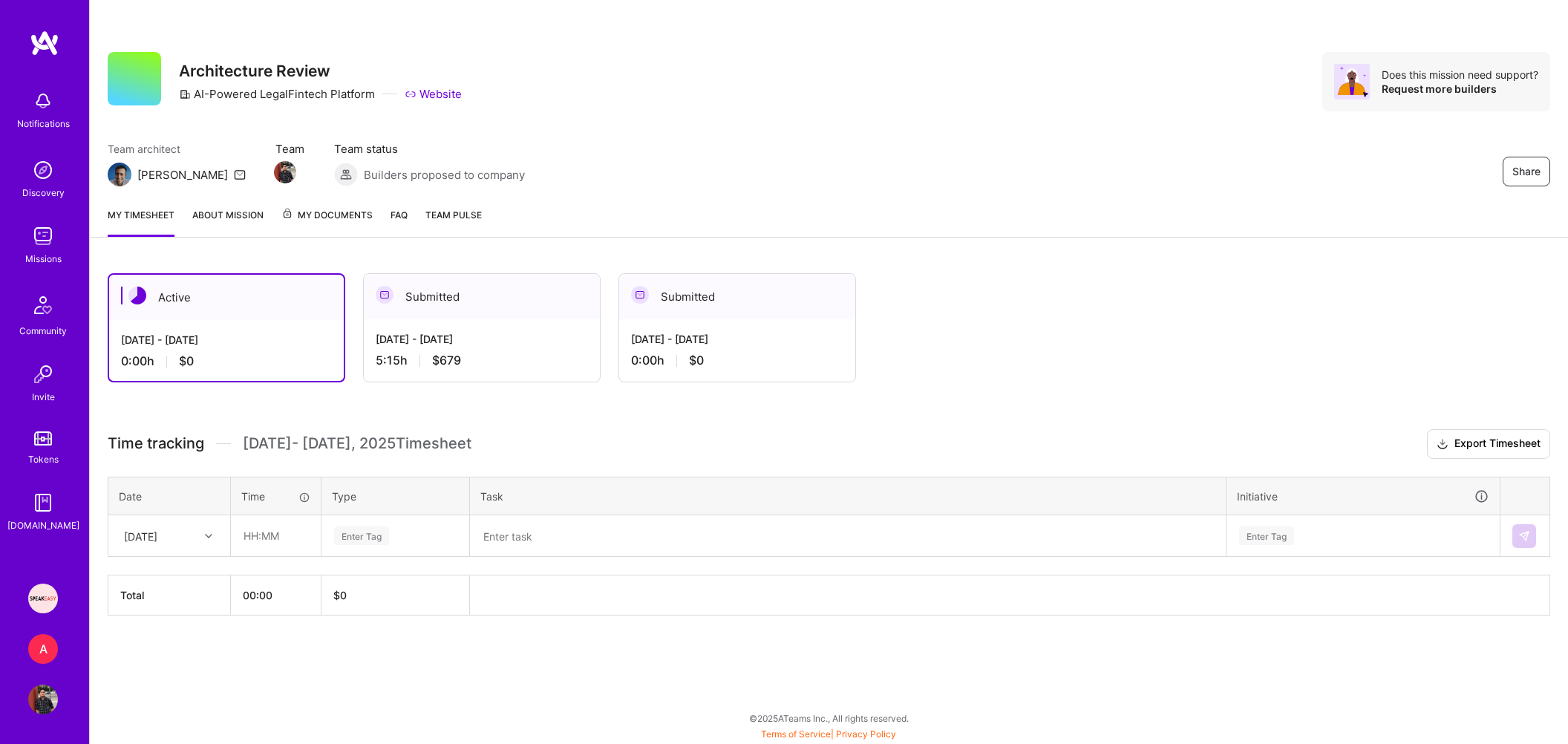
click at [163, 438] on span "Time tracking" at bounding box center [155, 443] width 97 height 18
click at [493, 449] on h3 "Time tracking [DATE] - [DATE] Timesheet Export Timesheet" at bounding box center [828, 443] width 1443 height 30
click at [182, 462] on div "Time tracking [DATE] - [DATE] Timesheet Export Timesheet Date Time Type Task In…" at bounding box center [828, 522] width 1443 height 187
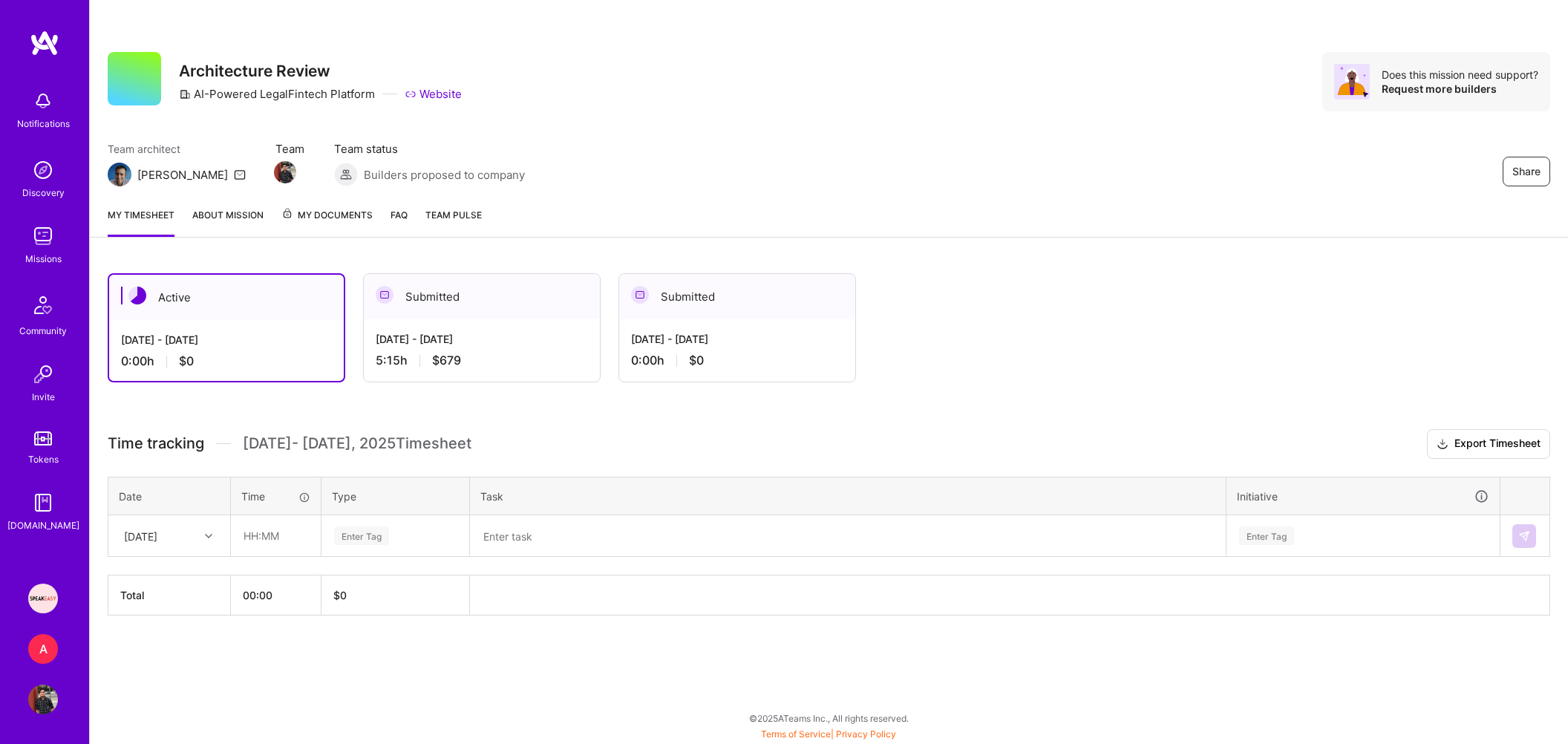
click at [181, 452] on span "Time tracking" at bounding box center [155, 443] width 97 height 18
click at [316, 452] on h3 "Time tracking [DATE] - [DATE] Timesheet Export Timesheet" at bounding box center [828, 443] width 1443 height 30
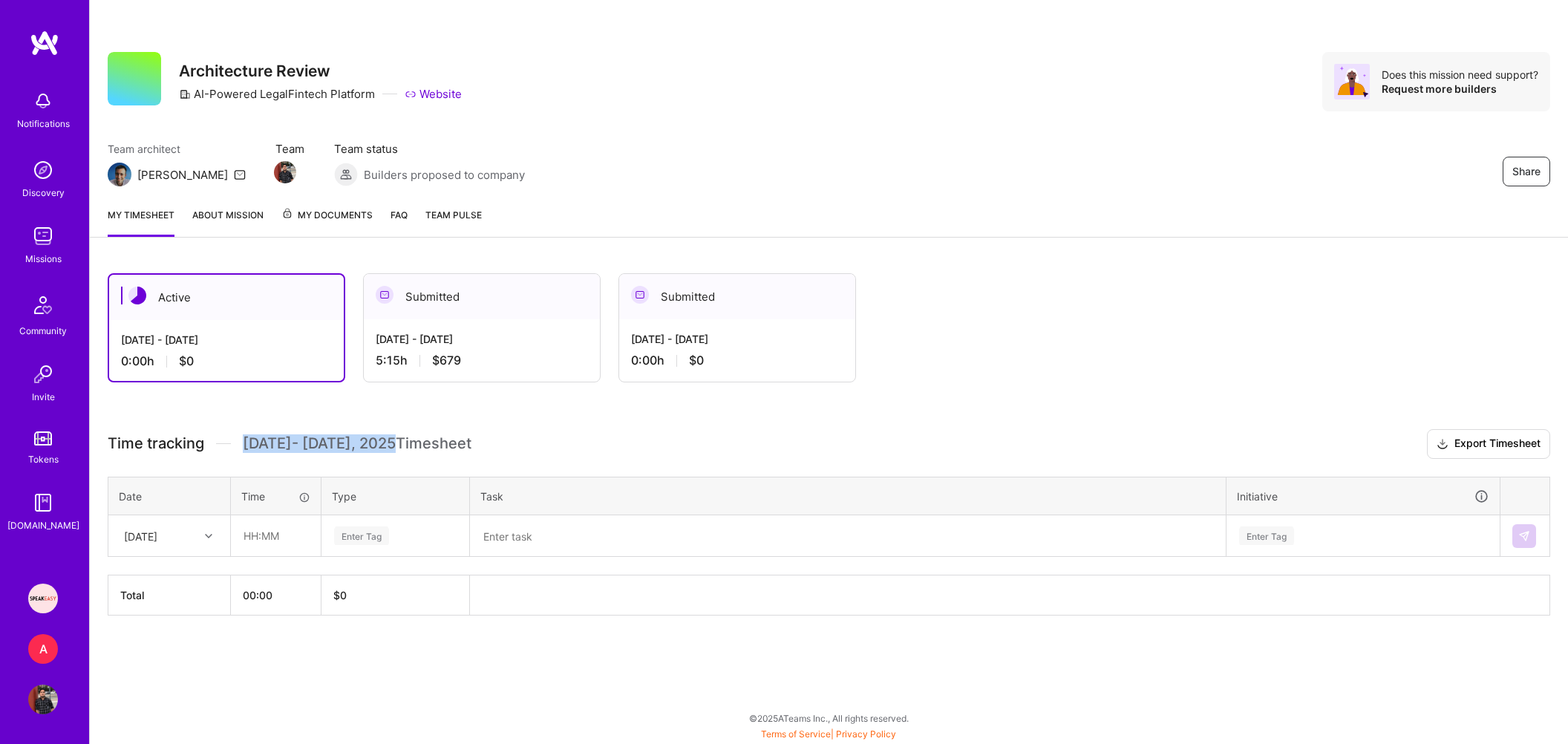
click at [316, 452] on h3 "Time tracking [DATE] - [DATE] Timesheet Export Timesheet" at bounding box center [828, 443] width 1443 height 30
click at [429, 442] on span "[DATE] - [DATE] Timesheet" at bounding box center [357, 443] width 229 height 18
click at [427, 449] on span "[DATE] - [DATE] Timesheet" at bounding box center [357, 443] width 229 height 18
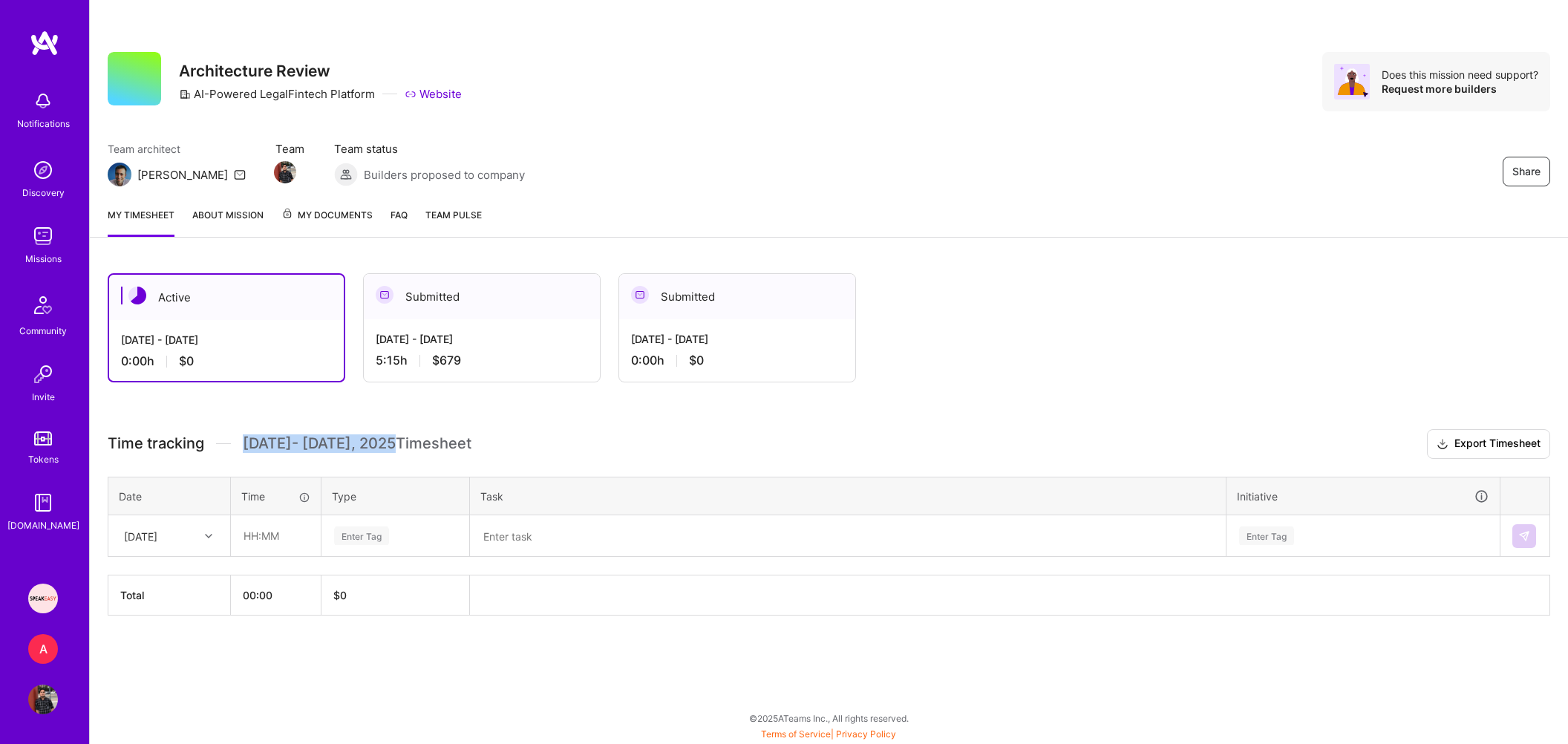
click at [427, 449] on span "[DATE] - [DATE] Timesheet" at bounding box center [357, 443] width 229 height 18
click at [176, 441] on span "Time tracking" at bounding box center [155, 443] width 97 height 18
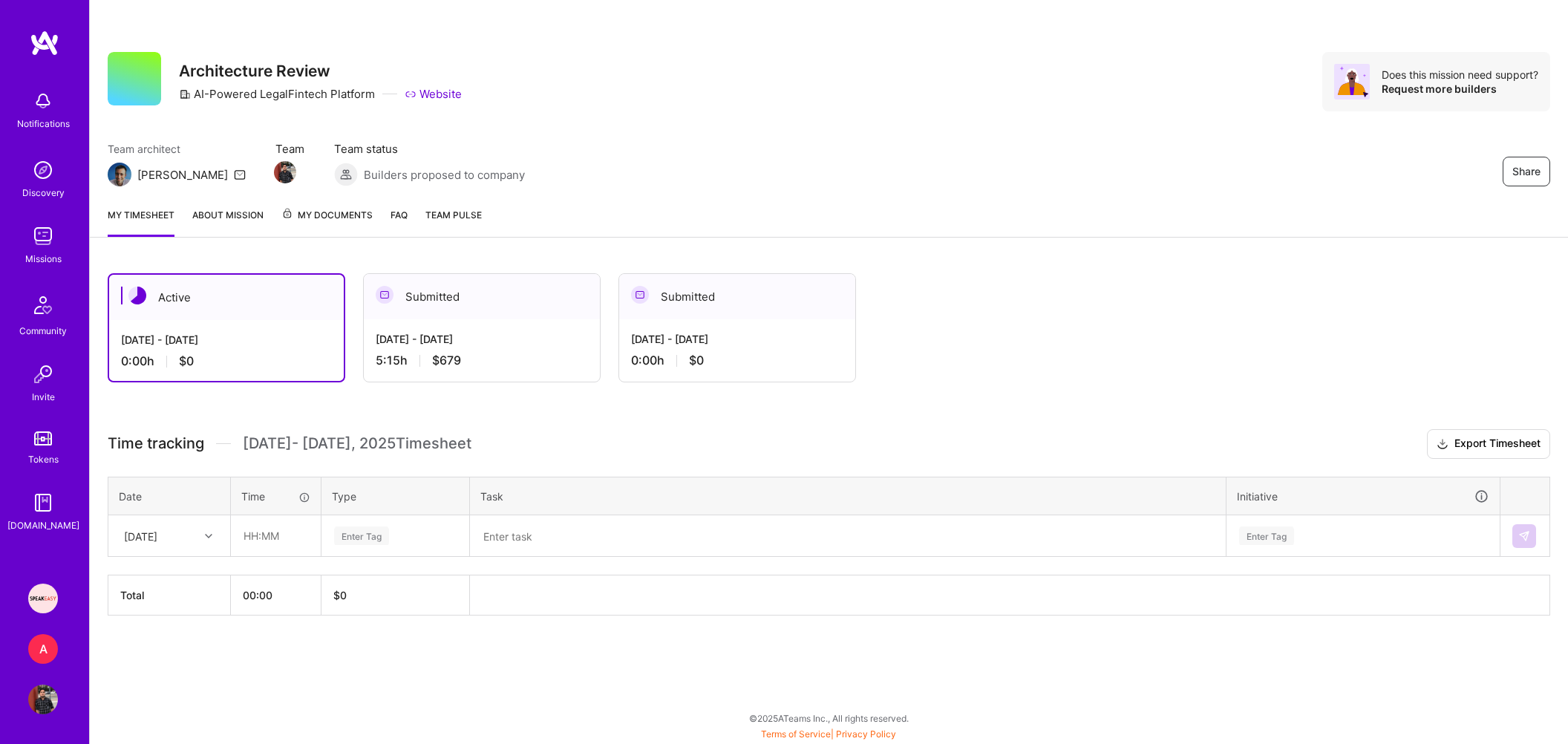
click at [350, 459] on div "Time tracking [DATE] - [DATE] Timesheet Export Timesheet Date Time Type Task In…" at bounding box center [828, 522] width 1443 height 187
click at [362, 444] on span "[DATE] - [DATE] Timesheet" at bounding box center [357, 443] width 229 height 18
click at [264, 436] on span "[DATE] - [DATE] Timesheet" at bounding box center [357, 443] width 229 height 18
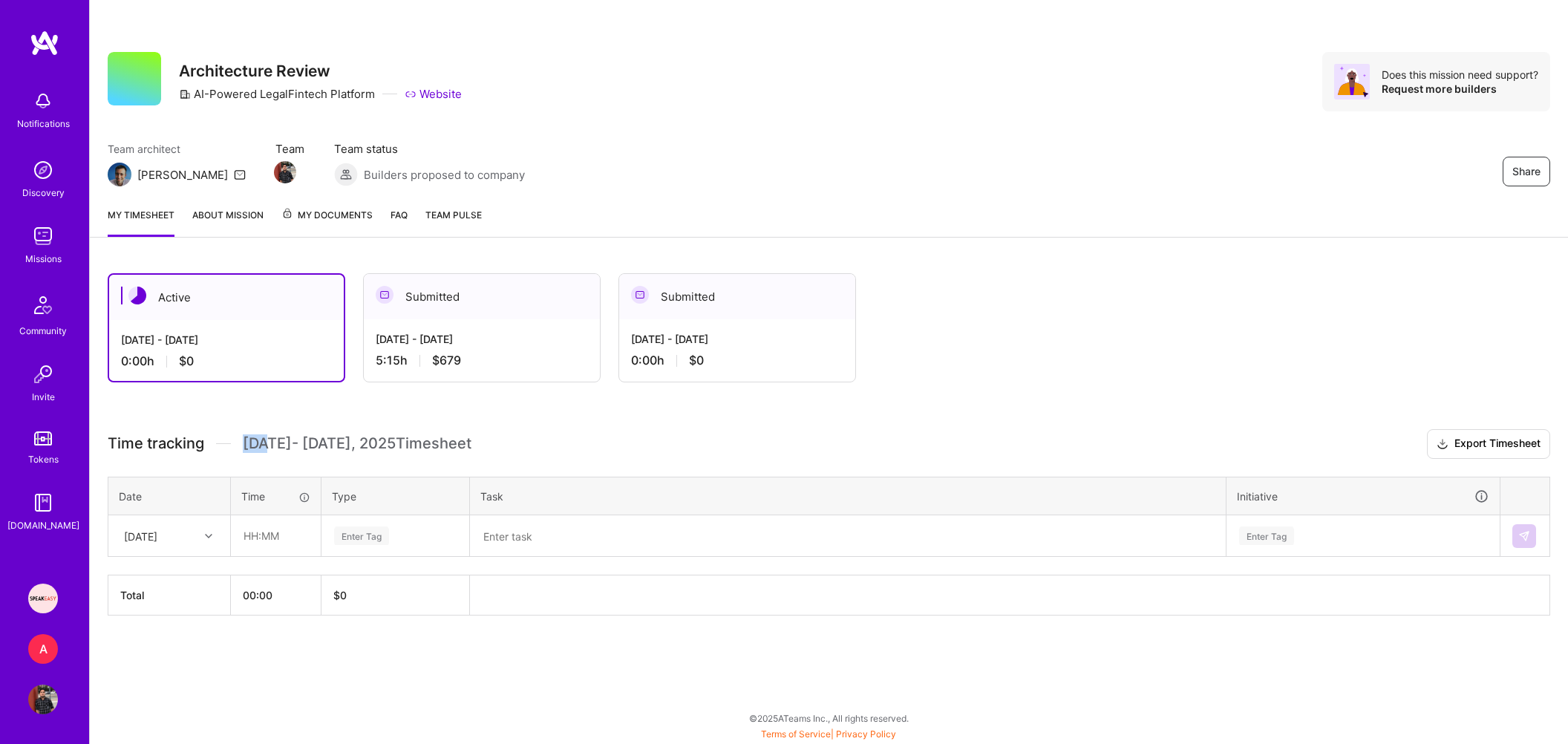
click at [264, 436] on span "[DATE] - [DATE] Timesheet" at bounding box center [357, 443] width 229 height 18
click at [347, 441] on span "[DATE] - [DATE] Timesheet" at bounding box center [357, 443] width 229 height 18
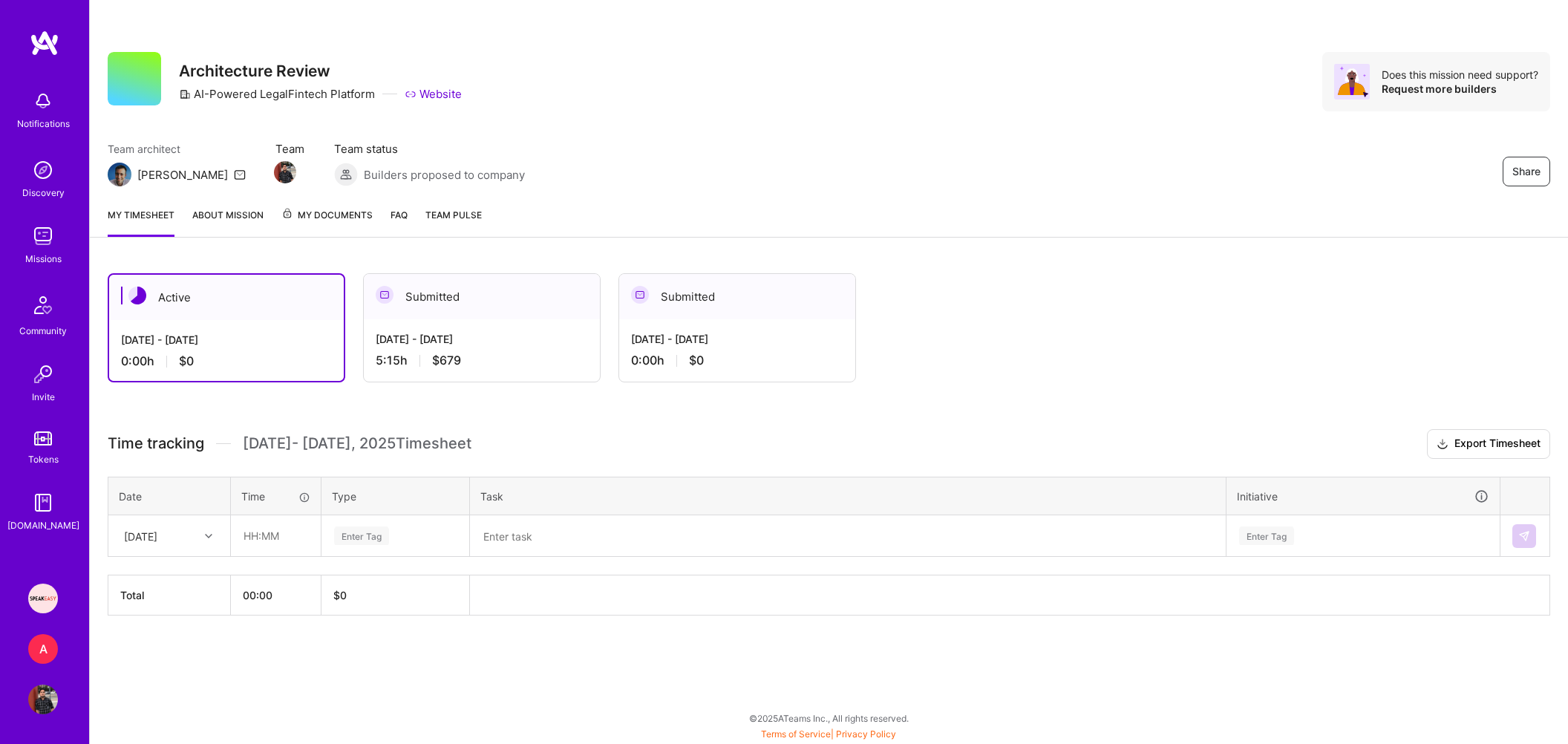
click at [217, 440] on div "Time tracking [DATE] - [DATE] Timesheet" at bounding box center [289, 443] width 364 height 18
click at [303, 444] on span "[DATE] - [DATE] Timesheet" at bounding box center [357, 443] width 229 height 18
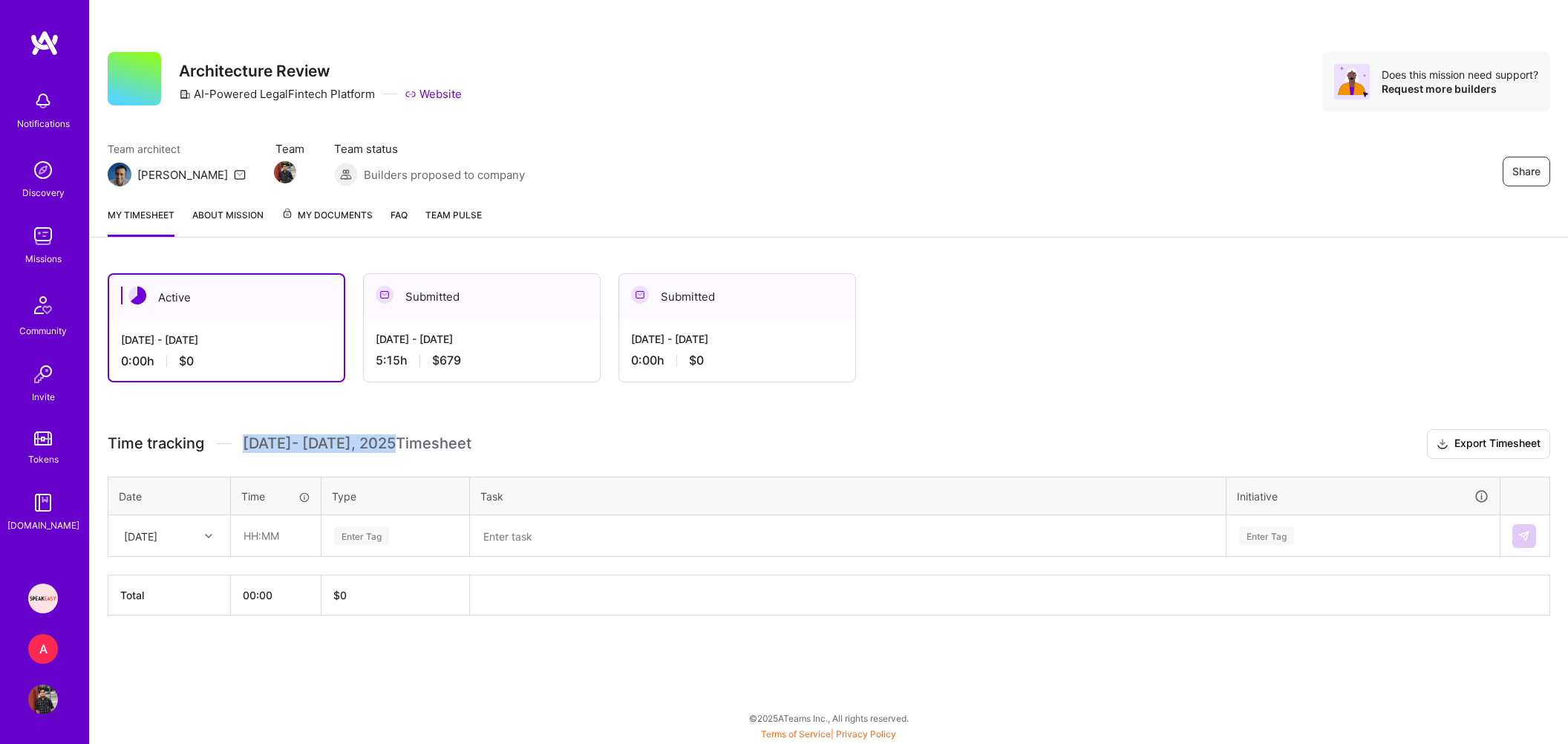
click at [303, 444] on span "[DATE] - [DATE] Timesheet" at bounding box center [357, 443] width 229 height 18
click at [447, 452] on span "[DATE] - [DATE] Timesheet" at bounding box center [357, 443] width 229 height 18
click at [168, 444] on span "Time tracking" at bounding box center [155, 443] width 97 height 18
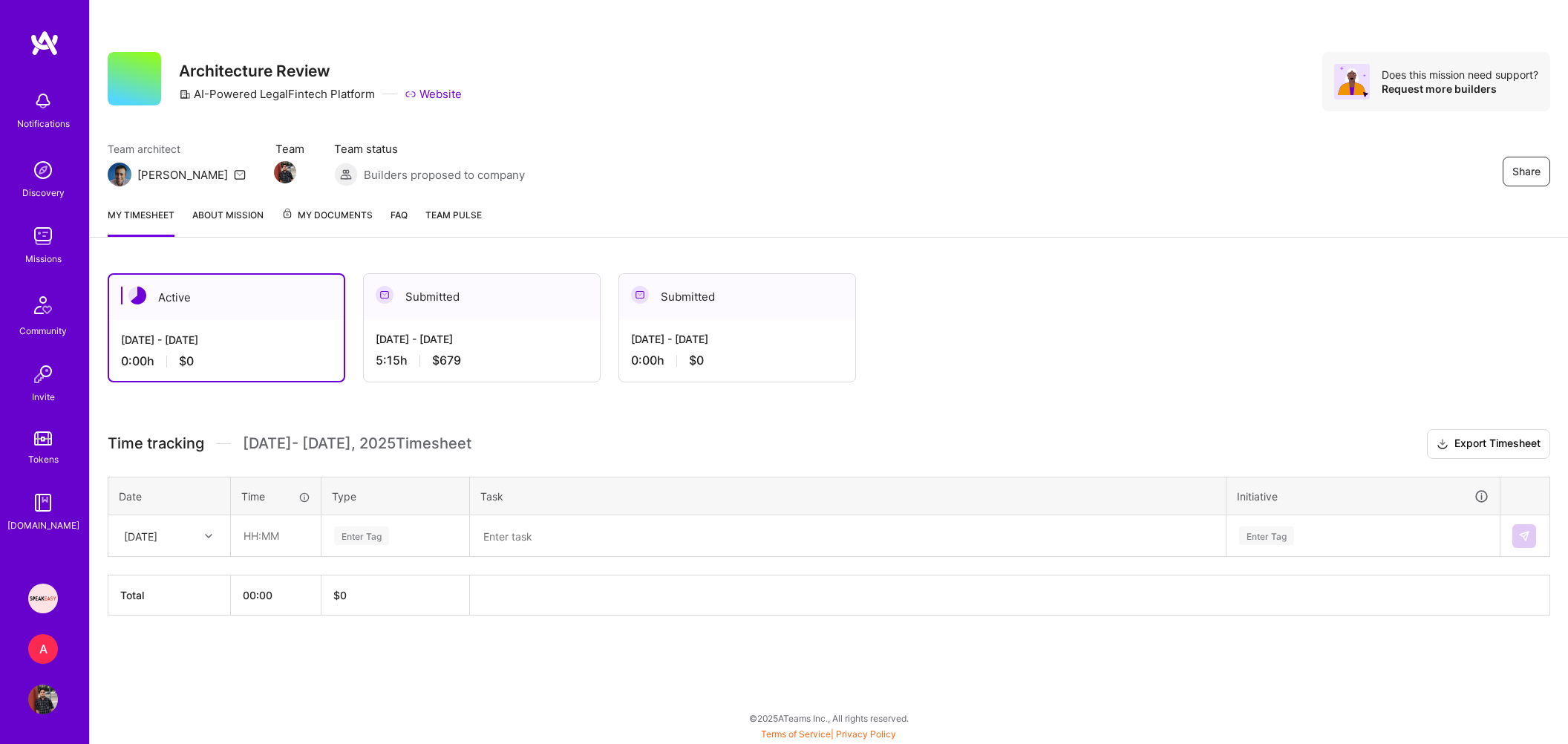
click at [258, 446] on span "[DATE] - [DATE] Timesheet" at bounding box center [357, 443] width 229 height 18
click at [399, 444] on span "[DATE] - [DATE] Timesheet" at bounding box center [357, 443] width 229 height 18
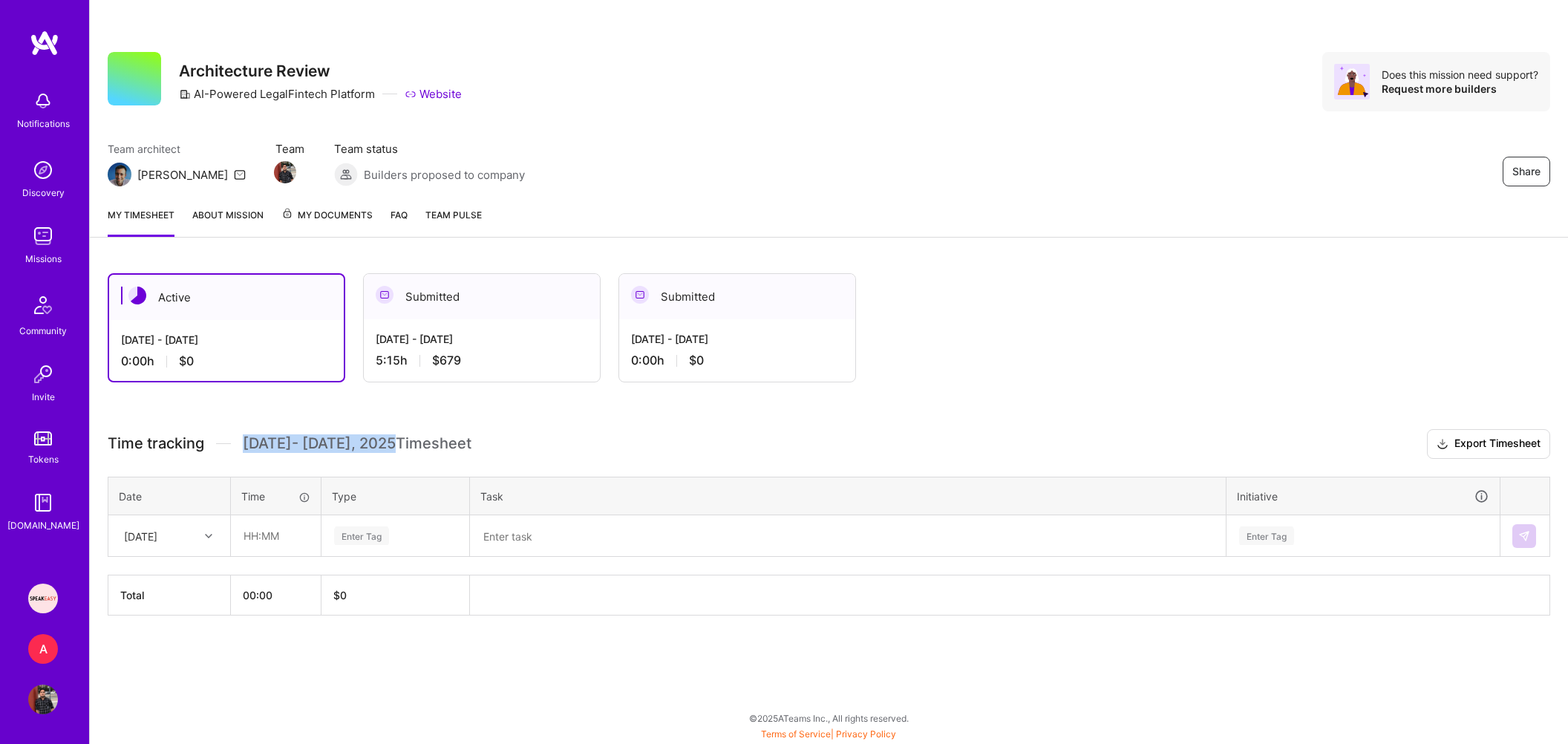
click at [399, 444] on span "[DATE] - [DATE] Timesheet" at bounding box center [357, 443] width 229 height 18
click at [135, 447] on span "Time tracking" at bounding box center [155, 443] width 97 height 18
click at [279, 439] on span "[DATE] - [DATE] Timesheet" at bounding box center [357, 443] width 229 height 18
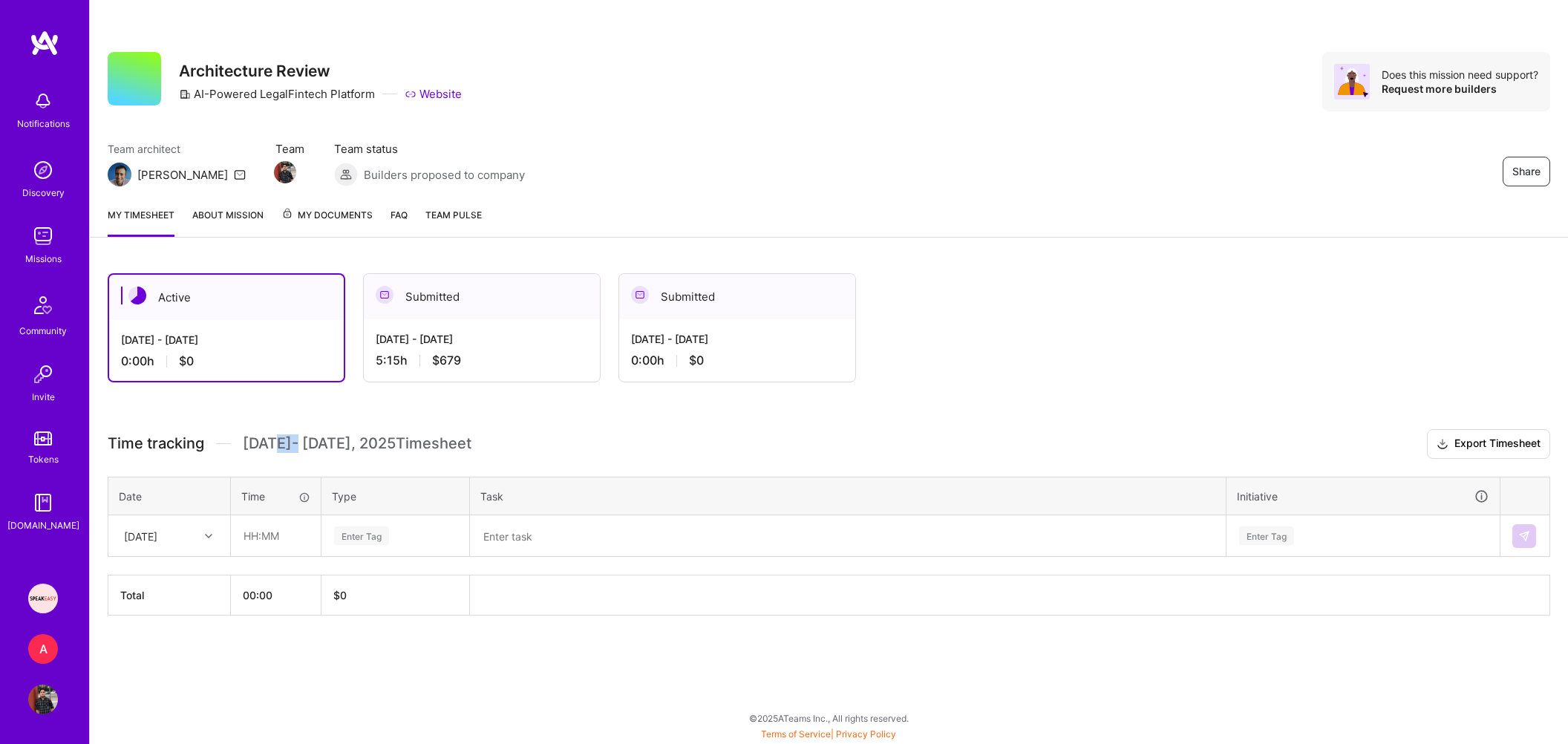
click at [279, 439] on span "[DATE] - [DATE] Timesheet" at bounding box center [357, 443] width 229 height 18
click at [375, 436] on span "[DATE] - [DATE] Timesheet" at bounding box center [357, 443] width 229 height 18
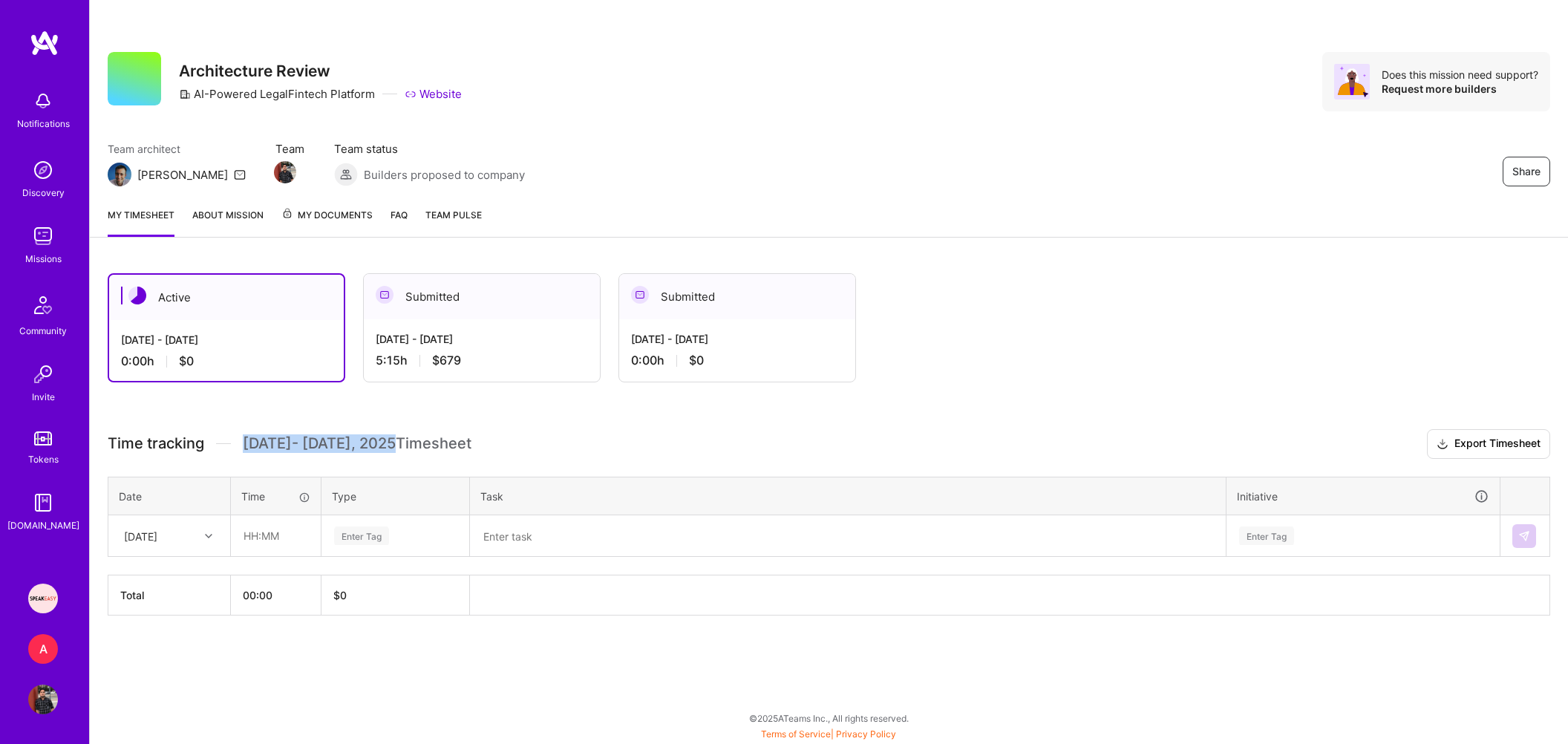
click at [260, 440] on span "[DATE] - [DATE] Timesheet" at bounding box center [357, 443] width 229 height 18
click at [162, 442] on span "Time tracking" at bounding box center [155, 443] width 97 height 18
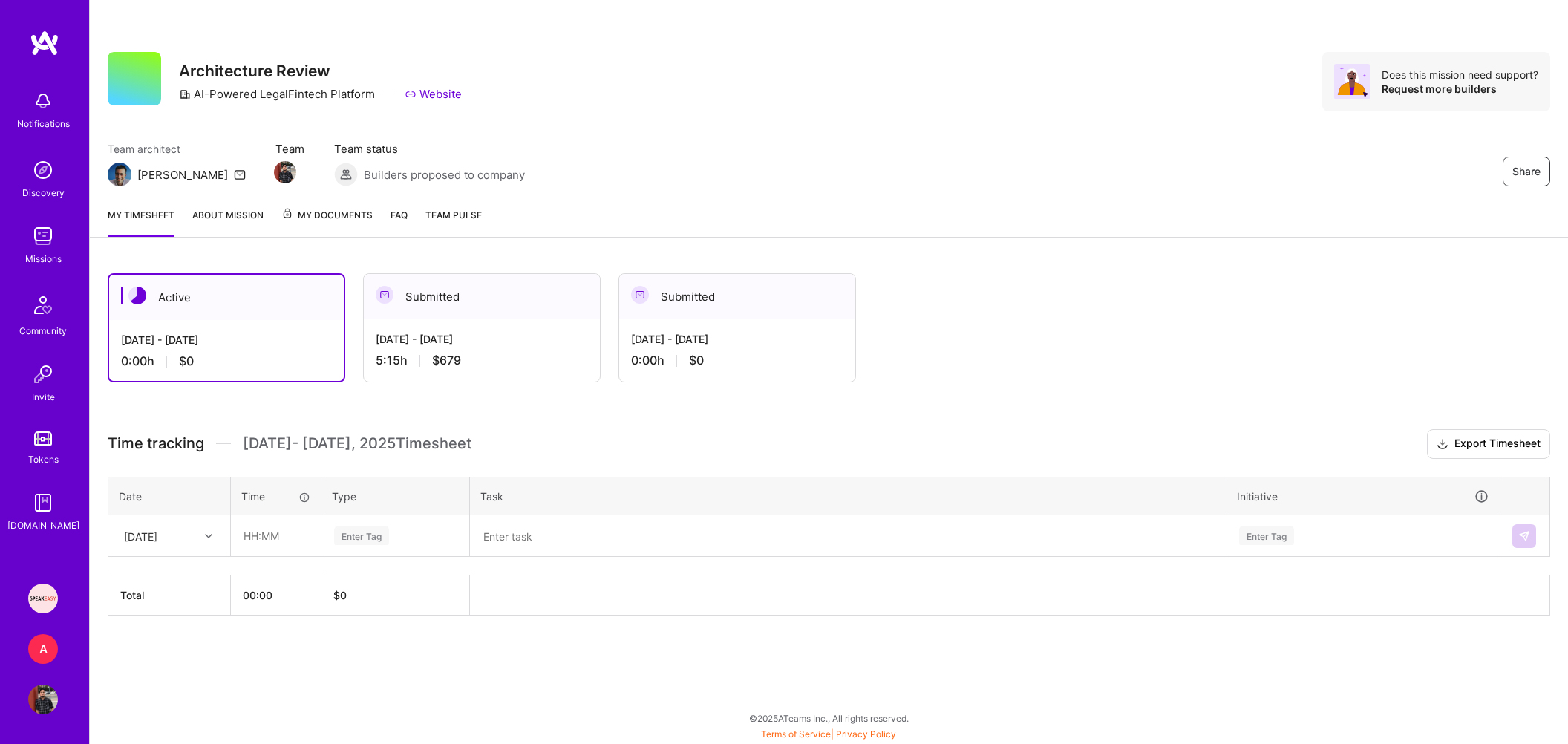
click at [162, 442] on span "Time tracking" at bounding box center [155, 443] width 97 height 18
click at [289, 442] on span "[DATE] - [DATE] Timesheet" at bounding box center [357, 443] width 229 height 18
click at [410, 444] on span "[DATE] - [DATE] Timesheet" at bounding box center [357, 443] width 229 height 18
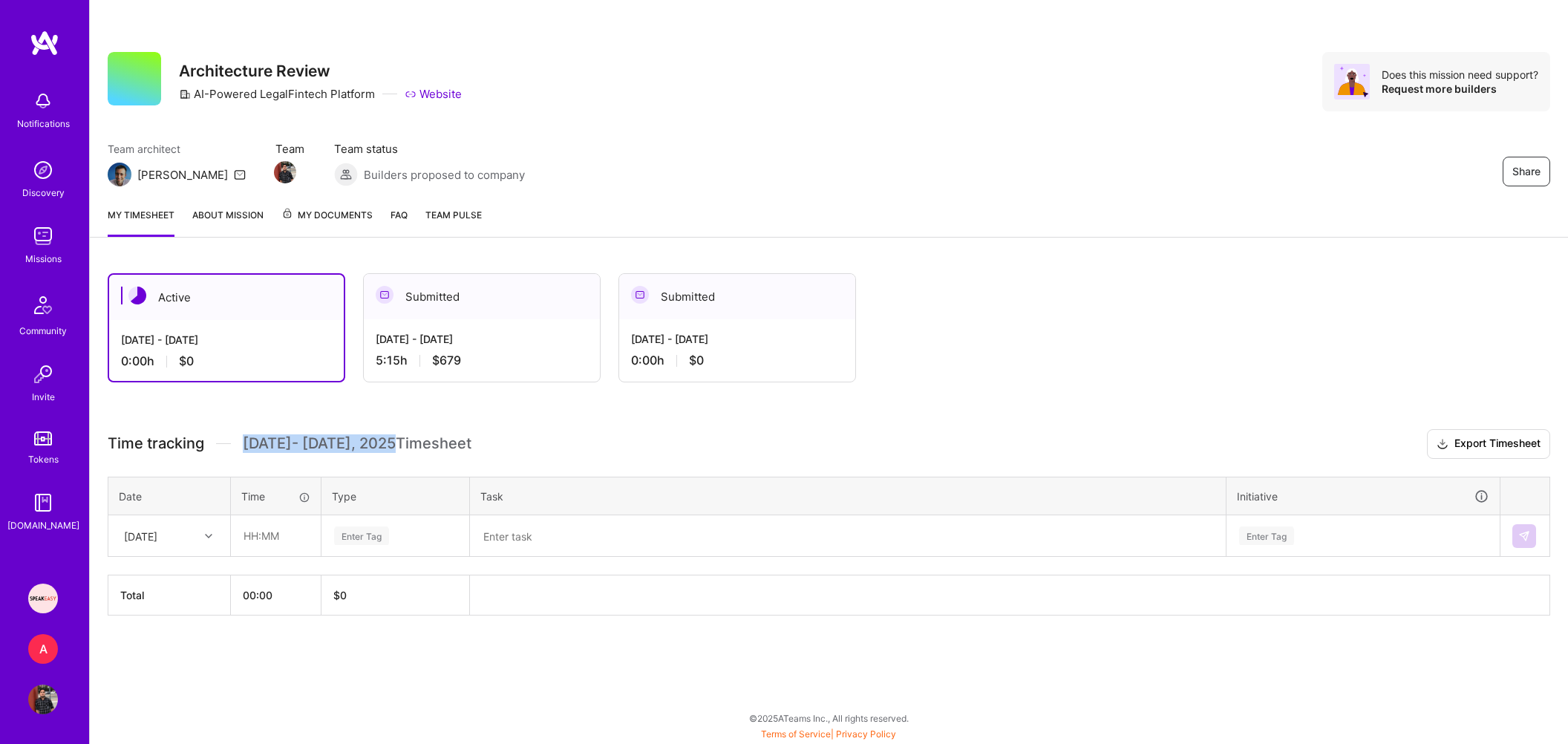
click at [410, 444] on span "[DATE] - [DATE] Timesheet" at bounding box center [357, 443] width 229 height 18
click at [114, 439] on span "Time tracking" at bounding box center [155, 443] width 97 height 18
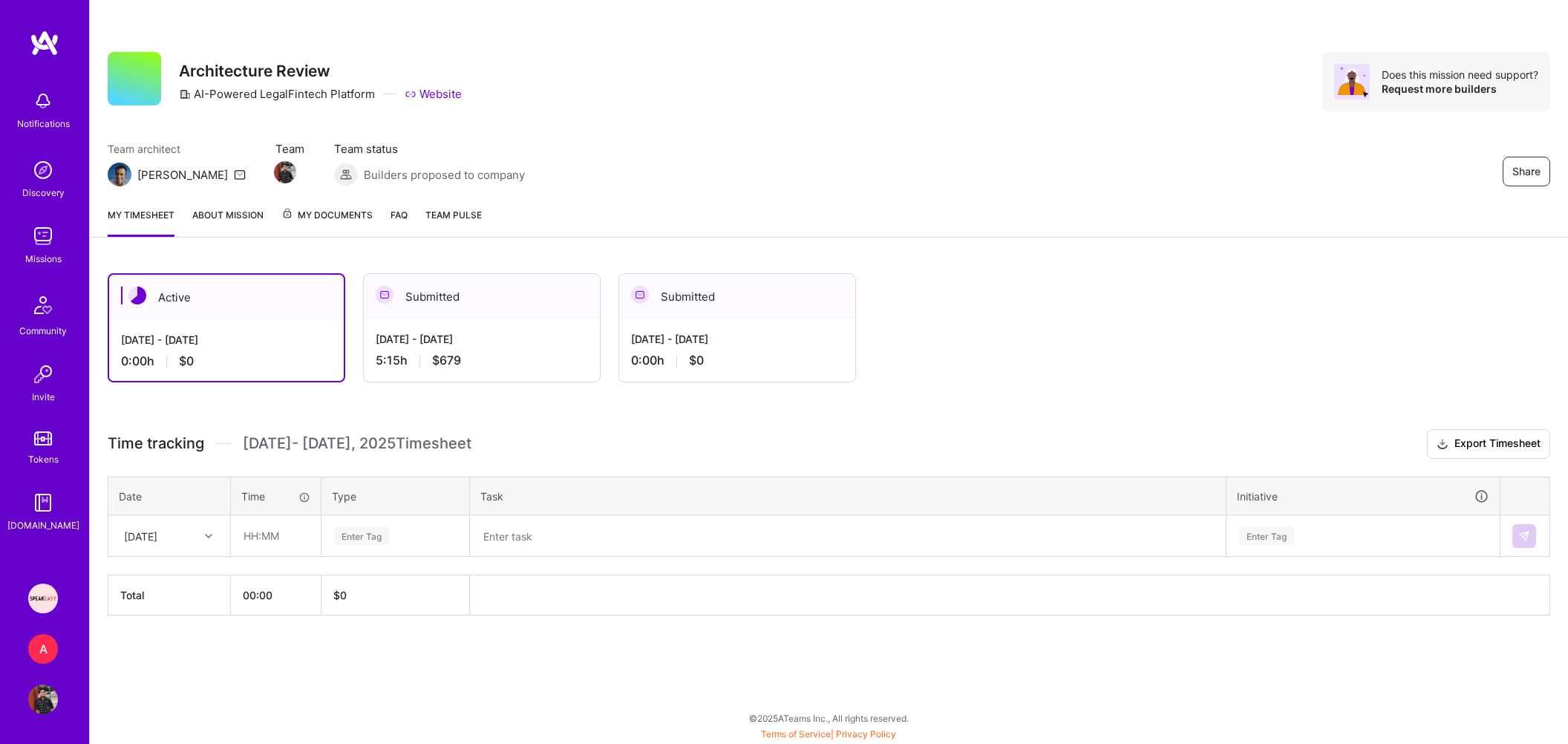
click at [316, 440] on span "[DATE] - [DATE] Timesheet" at bounding box center [357, 443] width 229 height 18
click at [193, 439] on span "Time tracking" at bounding box center [155, 443] width 97 height 18
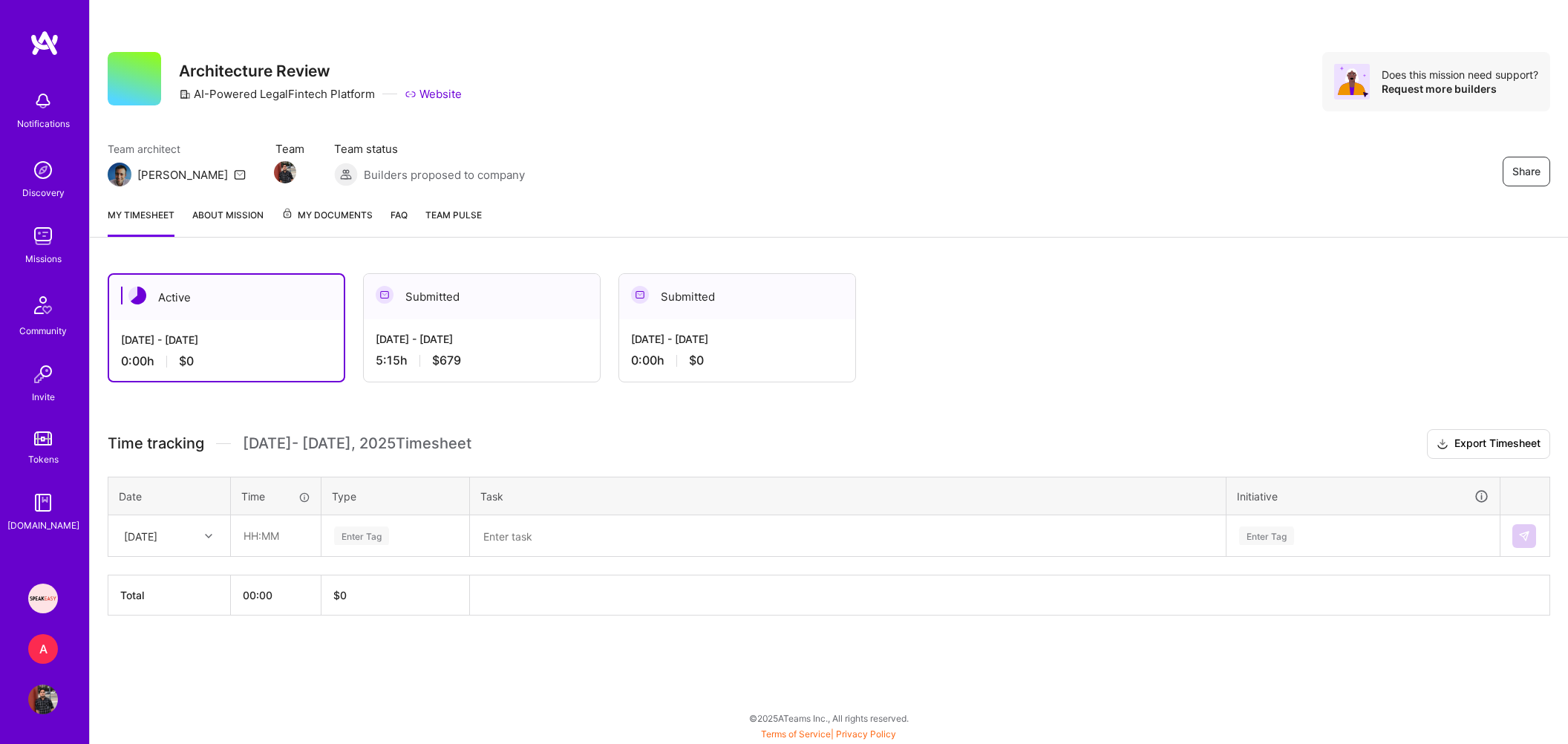
click at [193, 439] on span "Time tracking" at bounding box center [155, 443] width 97 height 18
click at [275, 438] on span "[DATE] - [DATE] Timesheet" at bounding box center [357, 443] width 229 height 18
click at [370, 440] on span "[DATE] - [DATE] Timesheet" at bounding box center [357, 443] width 229 height 18
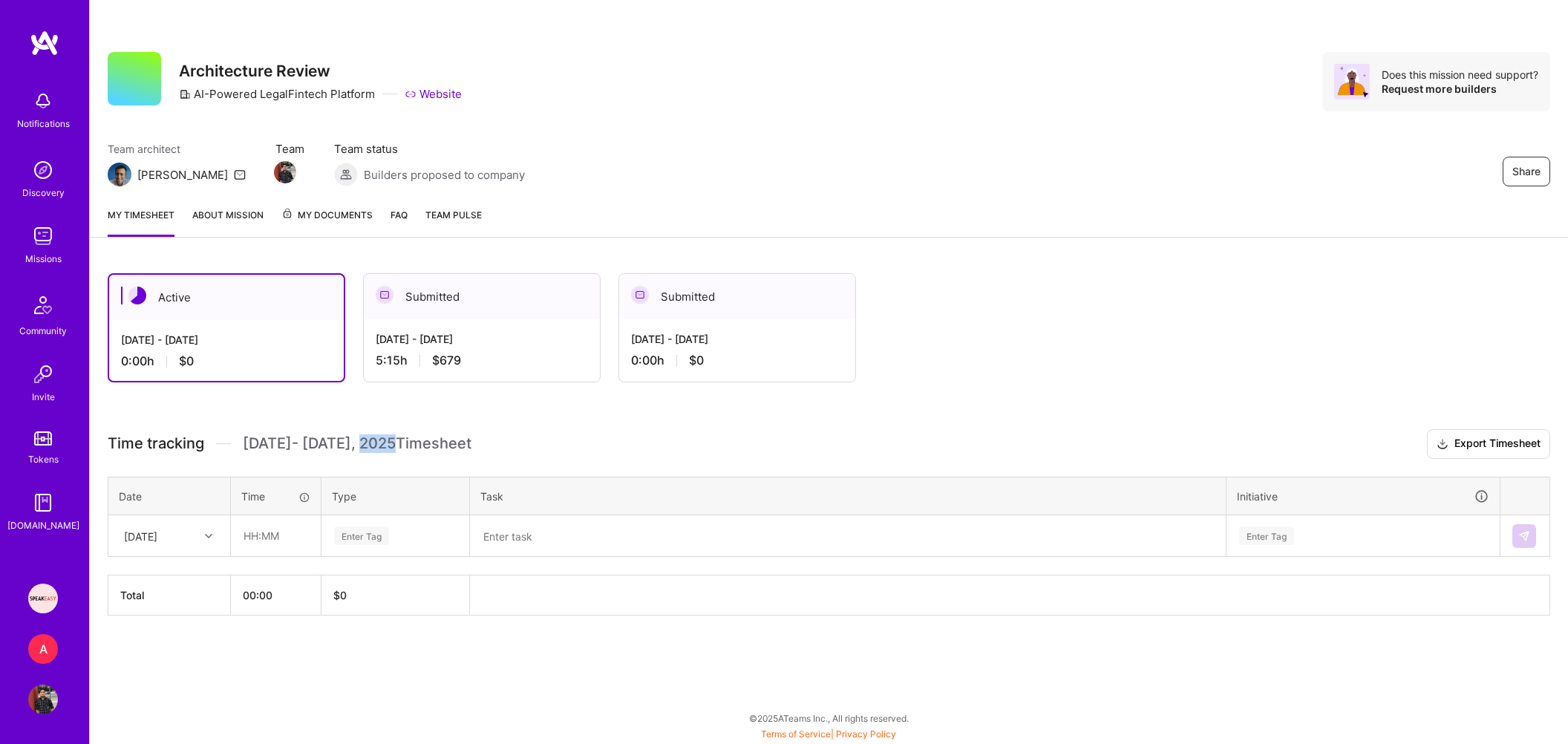
click at [370, 440] on span "[DATE] - [DATE] Timesheet" at bounding box center [357, 443] width 229 height 18
click at [187, 437] on span "Time tracking" at bounding box center [155, 443] width 97 height 18
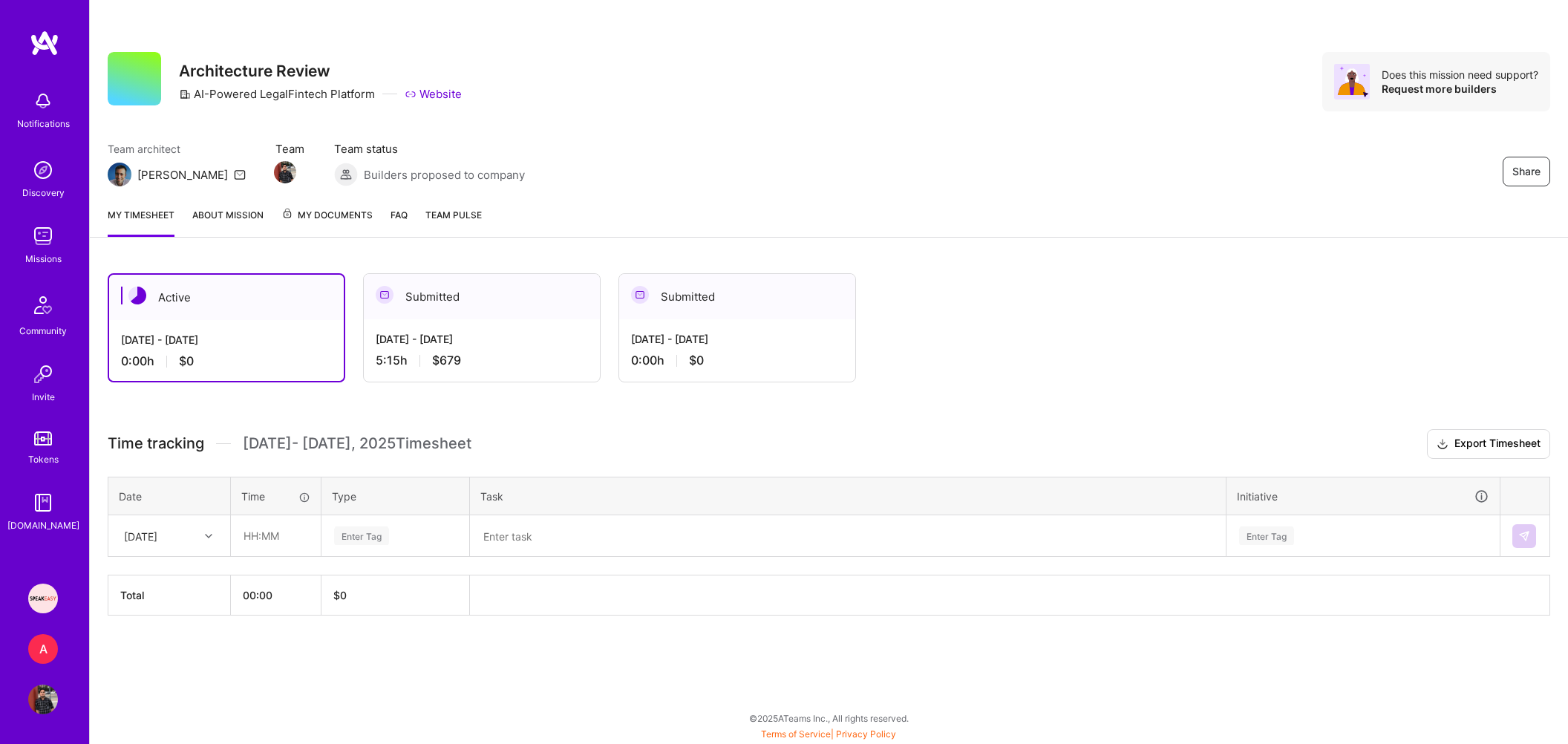
click at [187, 437] on span "Time tracking" at bounding box center [155, 443] width 97 height 18
click at [302, 433] on h3 "Time tracking [DATE] - [DATE] Timesheet Export Timesheet" at bounding box center [828, 443] width 1443 height 30
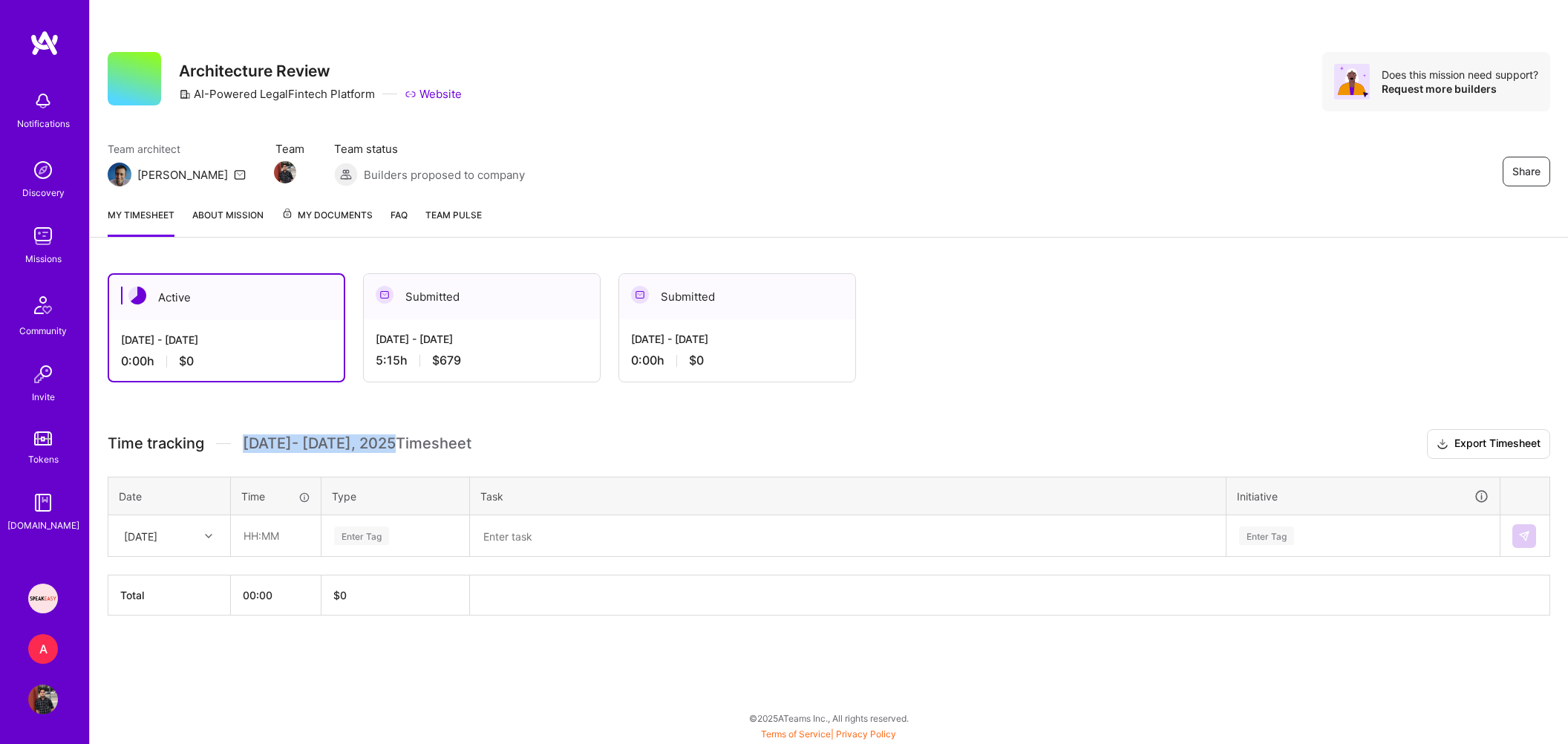
click at [302, 433] on h3 "Time tracking [DATE] - [DATE] Timesheet Export Timesheet" at bounding box center [828, 443] width 1443 height 30
click at [419, 448] on span "[DATE] - [DATE] Timesheet" at bounding box center [357, 443] width 229 height 18
click at [475, 445] on h3 "Time tracking [DATE] - [DATE] Timesheet Export Timesheet" at bounding box center [828, 443] width 1443 height 30
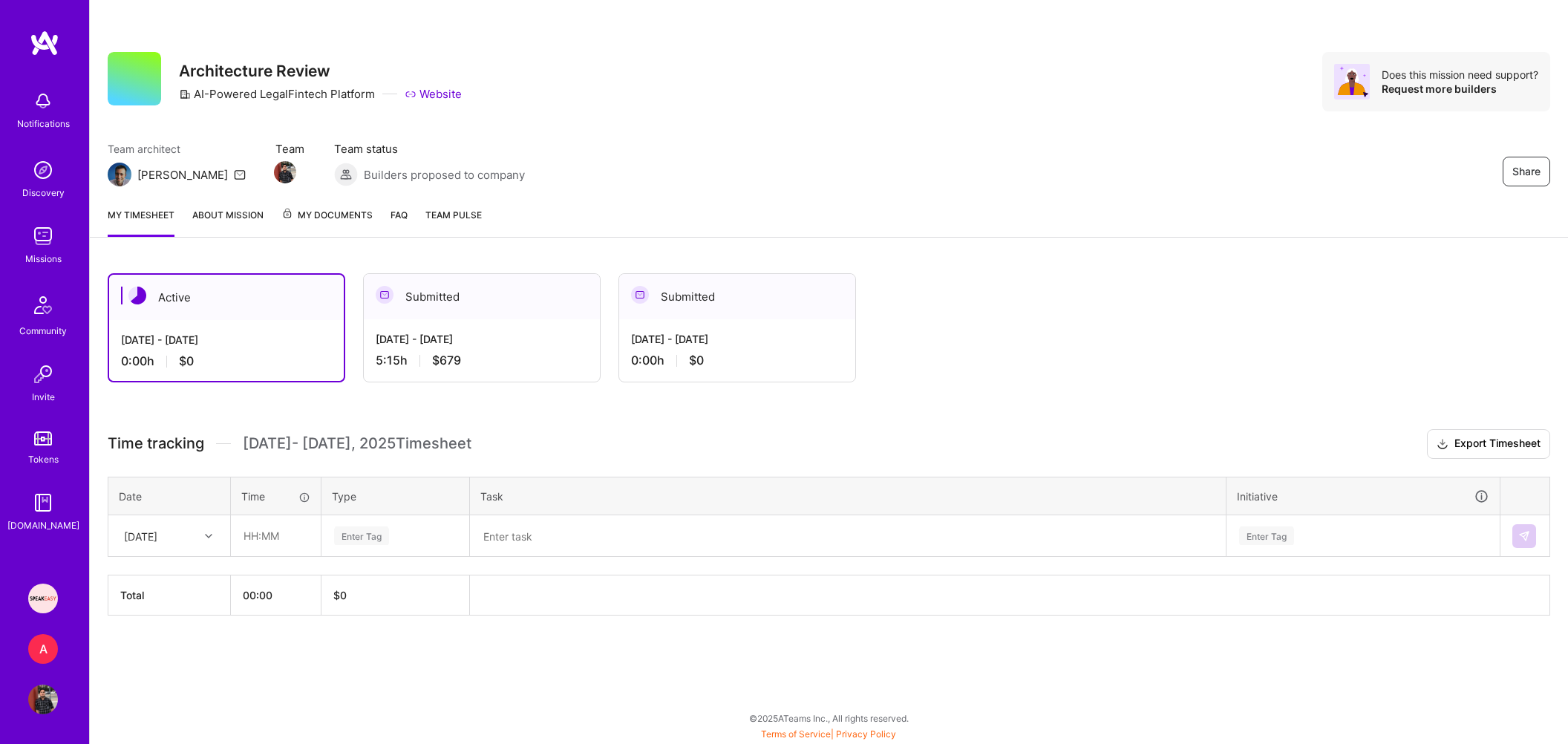
click at [475, 445] on h3 "Time tracking [DATE] - [DATE] Timesheet Export Timesheet" at bounding box center [828, 443] width 1443 height 30
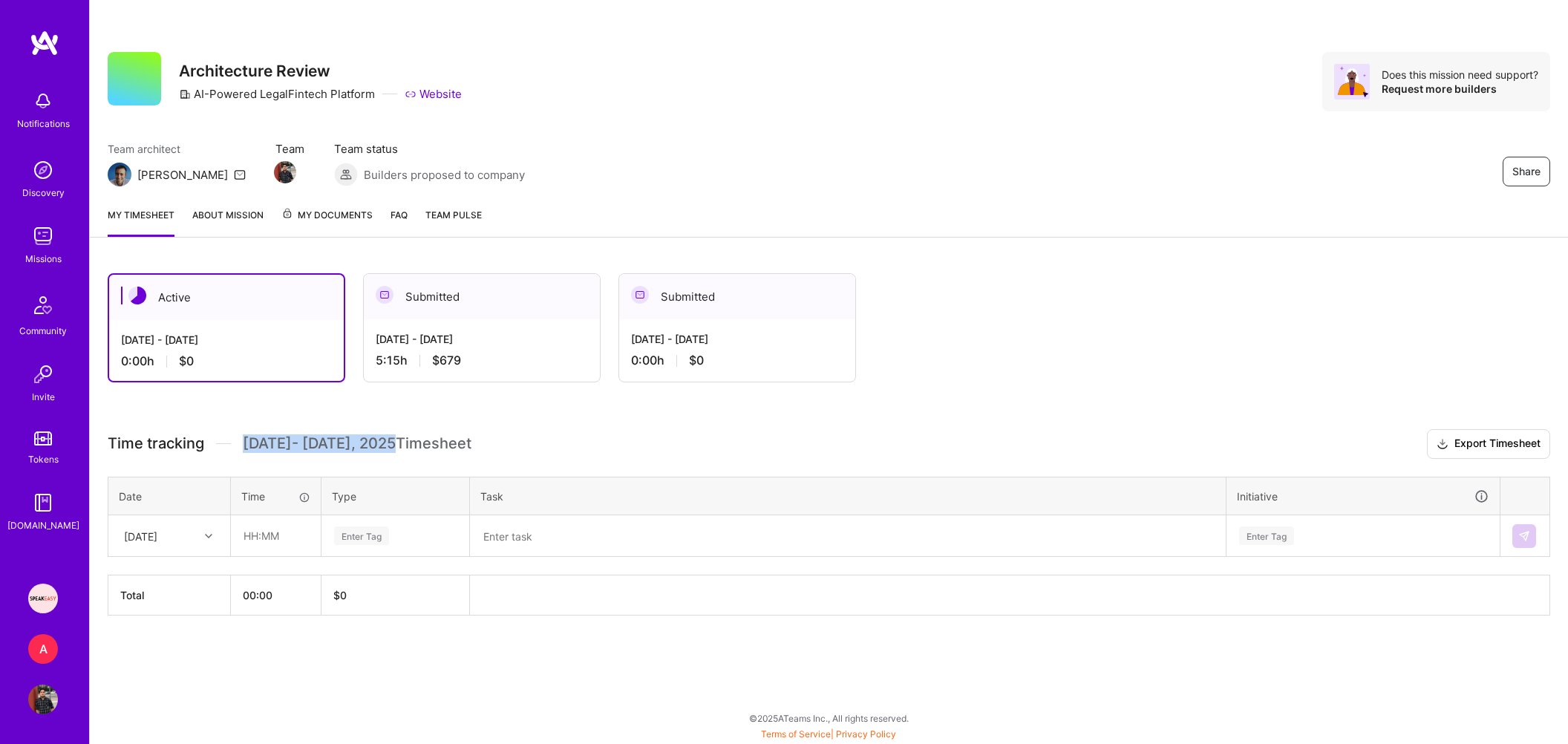
click at [475, 445] on h3 "Time tracking [DATE] - [DATE] Timesheet Export Timesheet" at bounding box center [828, 443] width 1443 height 30
click at [377, 440] on span "[DATE] - [DATE] Timesheet" at bounding box center [357, 443] width 229 height 18
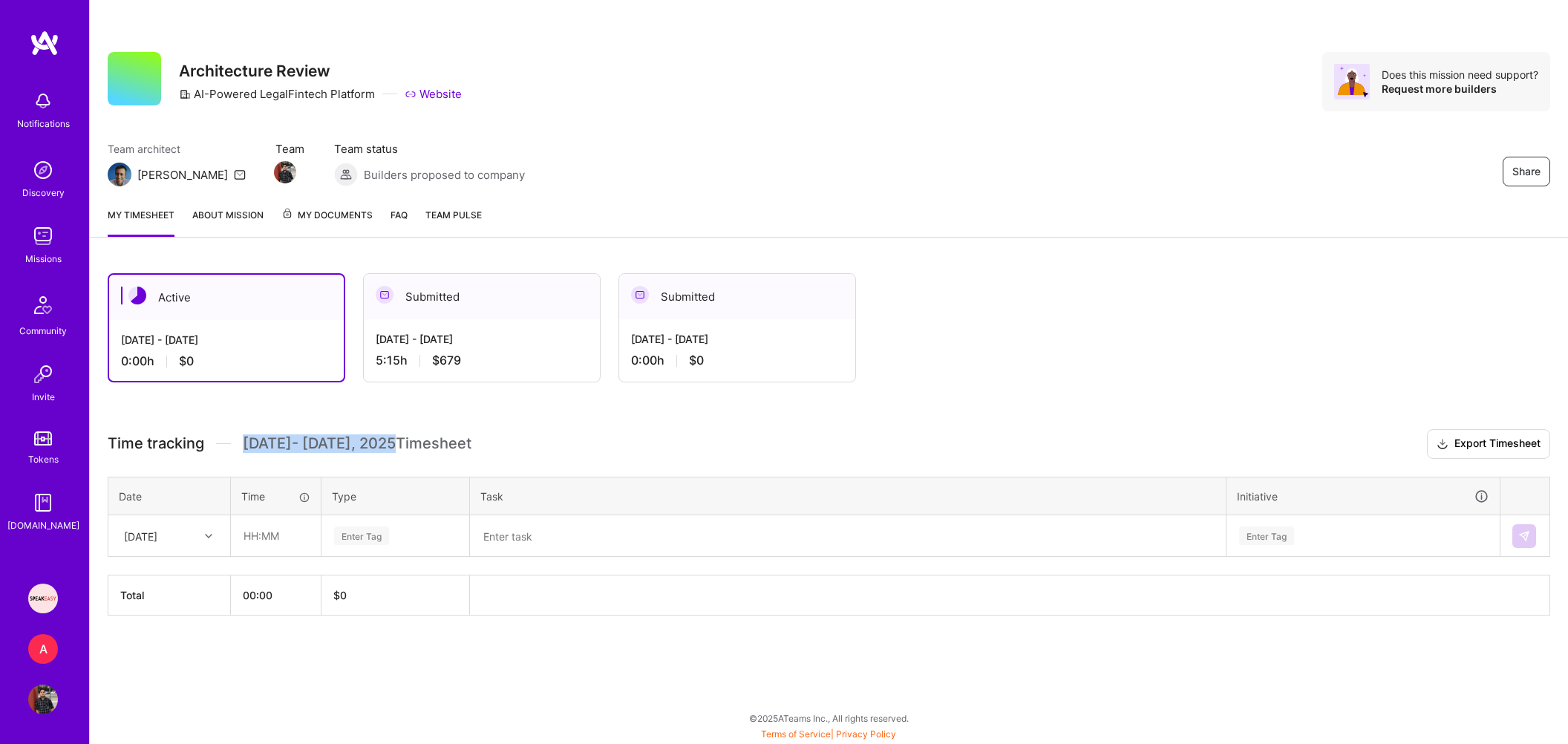
click at [377, 440] on span "[DATE] - [DATE] Timesheet" at bounding box center [357, 443] width 229 height 18
